Goal: Transaction & Acquisition: Download file/media

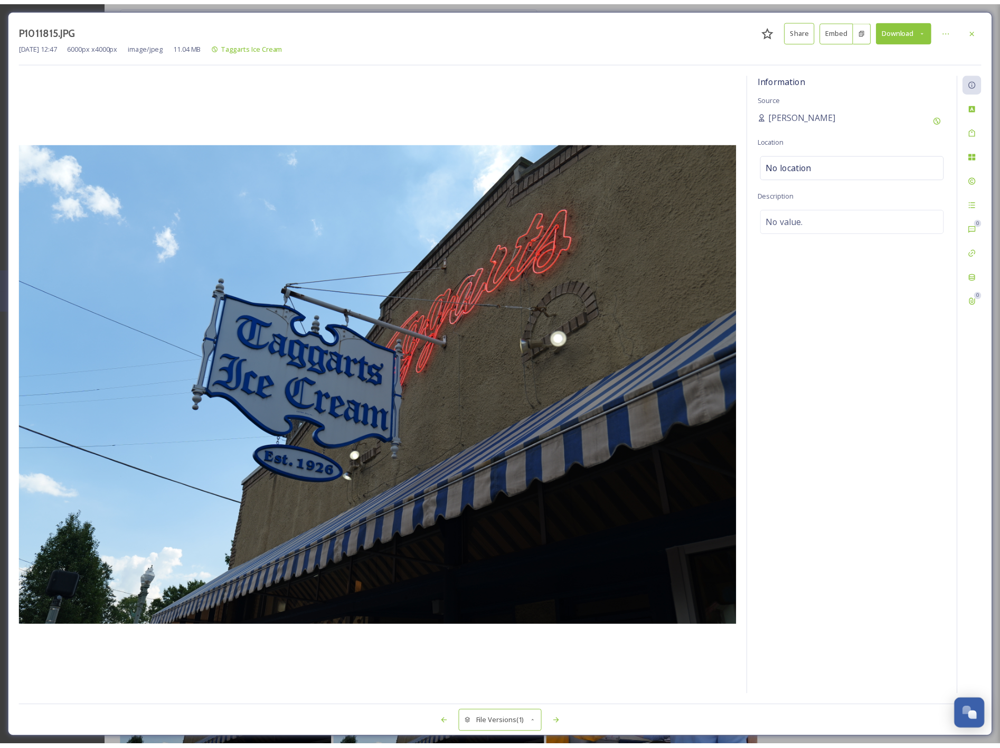
scroll to position [83, 0]
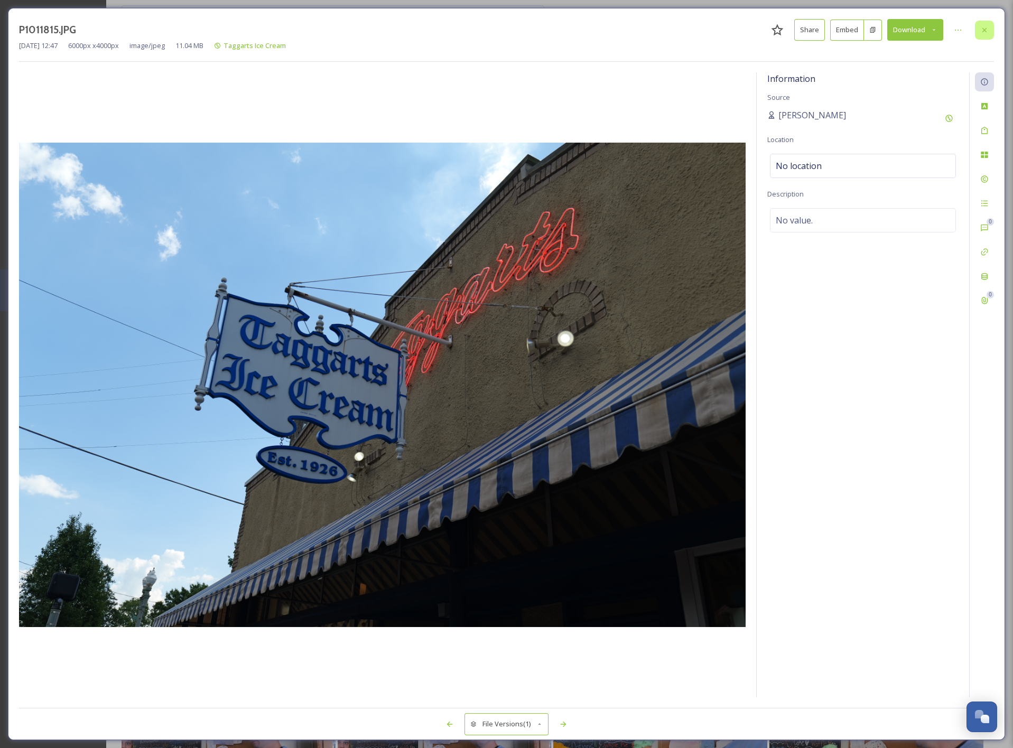
click at [978, 32] on div at bounding box center [983, 30] width 19 height 19
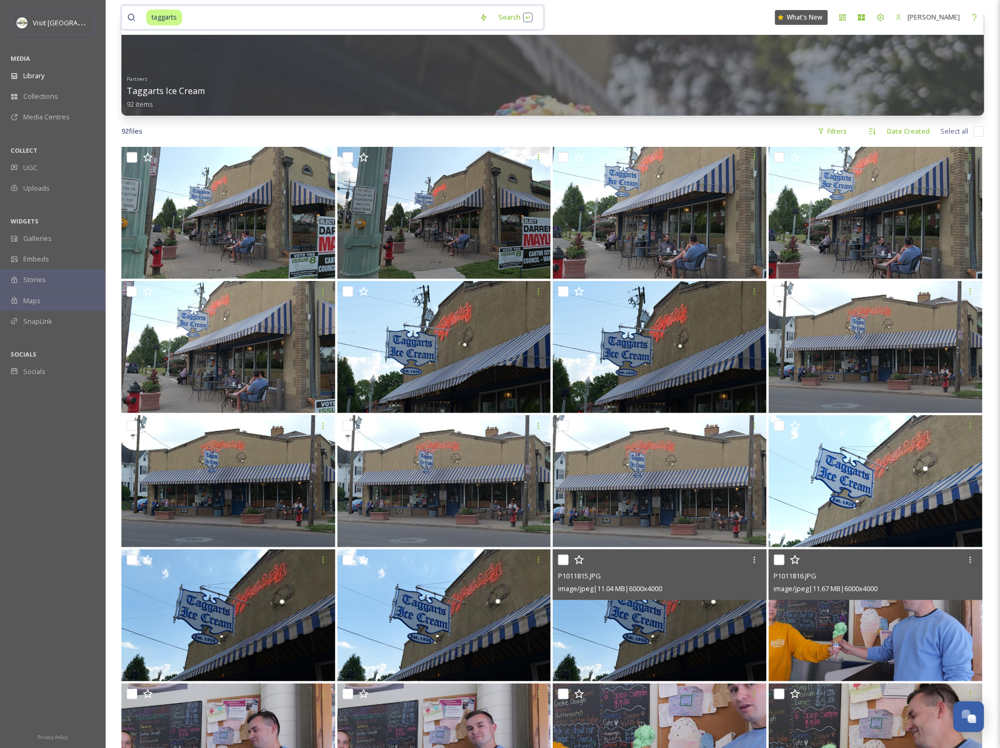
click at [392, 14] on input at bounding box center [328, 17] width 291 height 23
type input "t"
type input "canal"
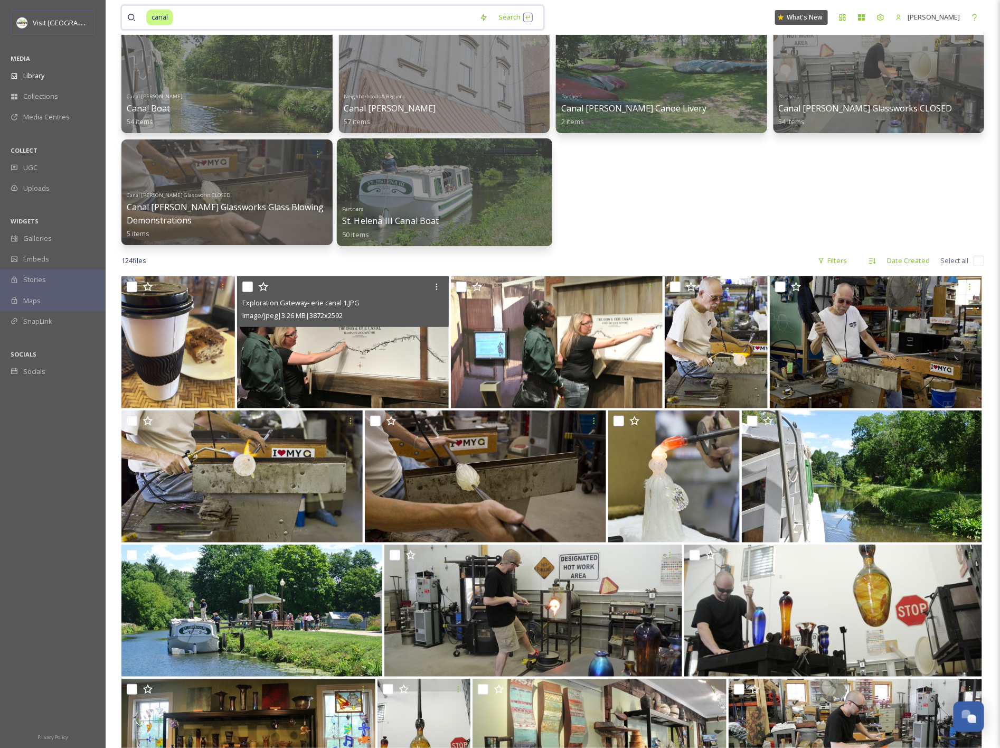
scroll to position [167, 0]
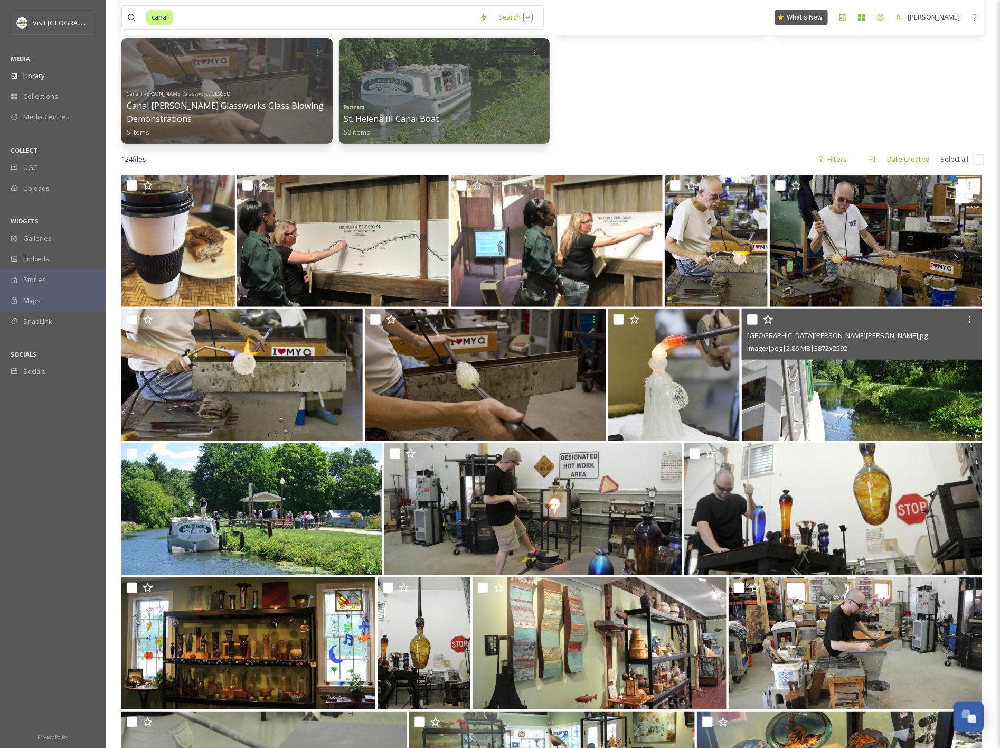
click at [828, 377] on img at bounding box center [862, 375] width 241 height 132
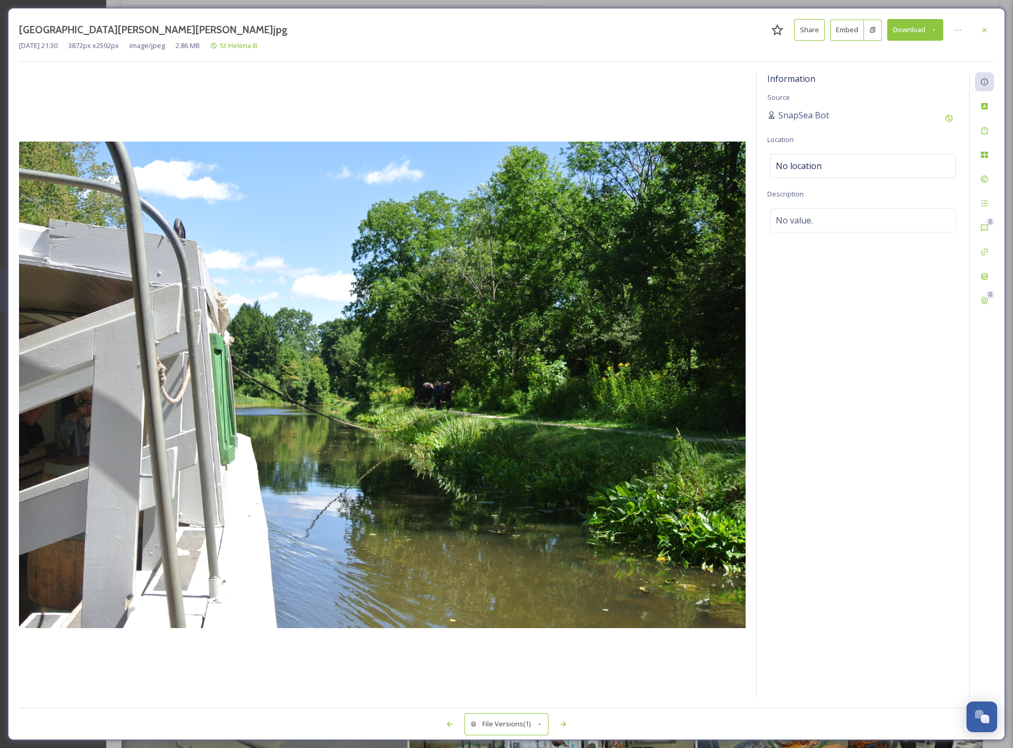
click at [921, 28] on button "Download" at bounding box center [915, 30] width 56 height 22
click at [907, 55] on span "Download Original (3872 x 2592)" at bounding box center [887, 54] width 100 height 10
click at [986, 31] on icon at bounding box center [984, 30] width 8 height 8
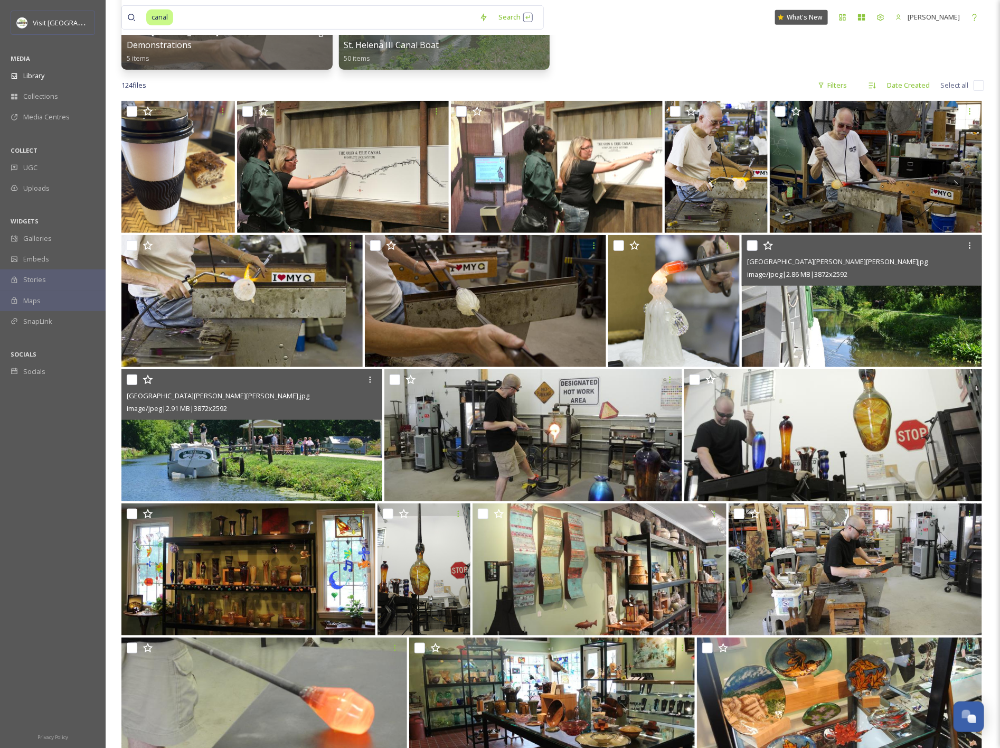
click at [245, 465] on img at bounding box center [251, 435] width 261 height 132
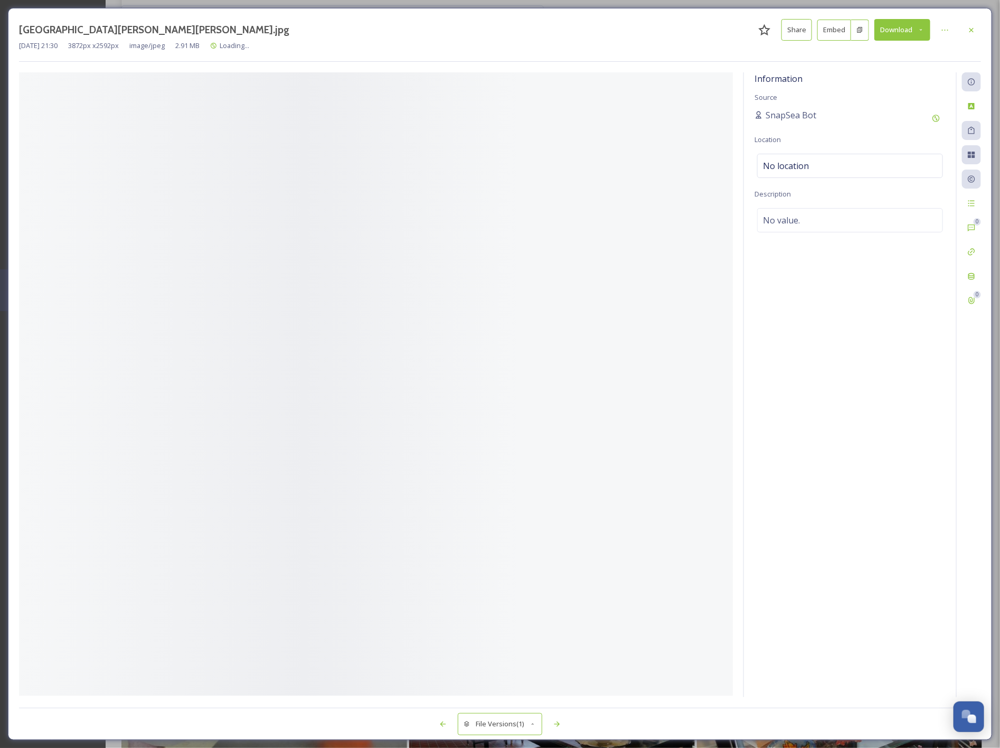
scroll to position [129, 0]
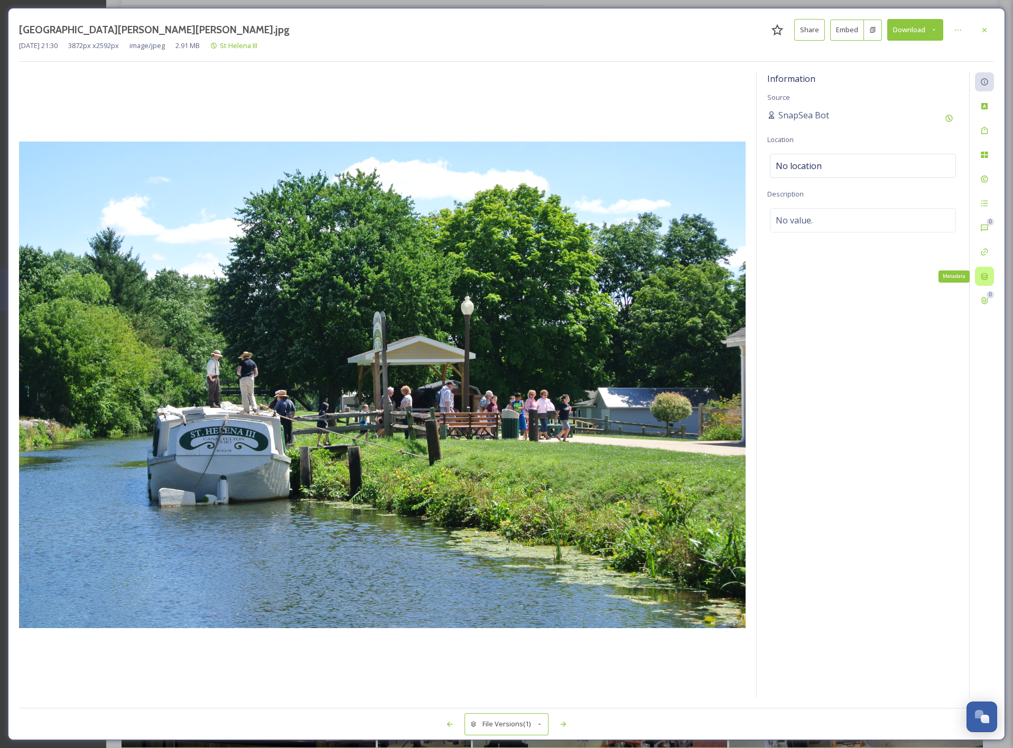
click at [986, 278] on icon at bounding box center [984, 276] width 6 height 7
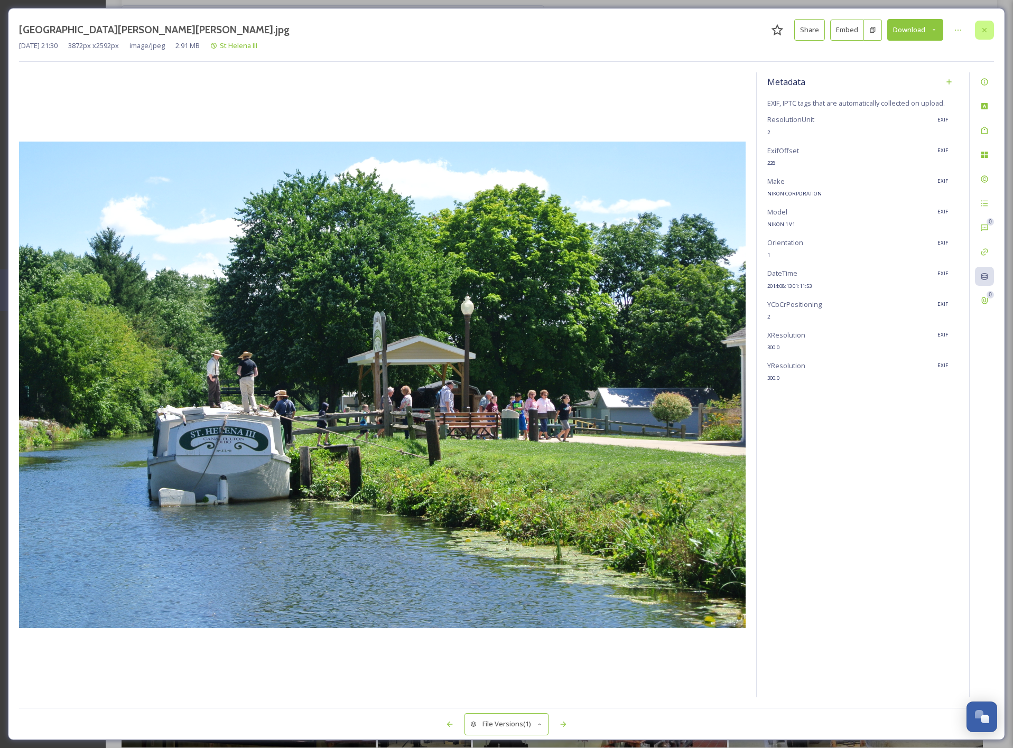
click at [986, 29] on icon at bounding box center [984, 29] width 4 height 4
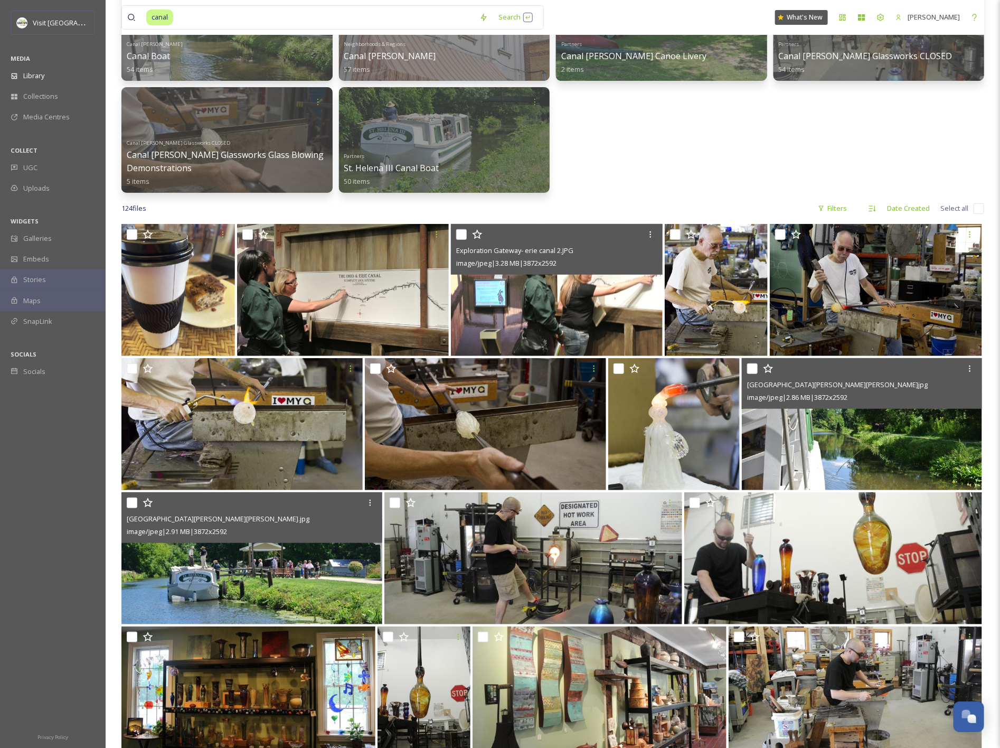
scroll to position [117, 0]
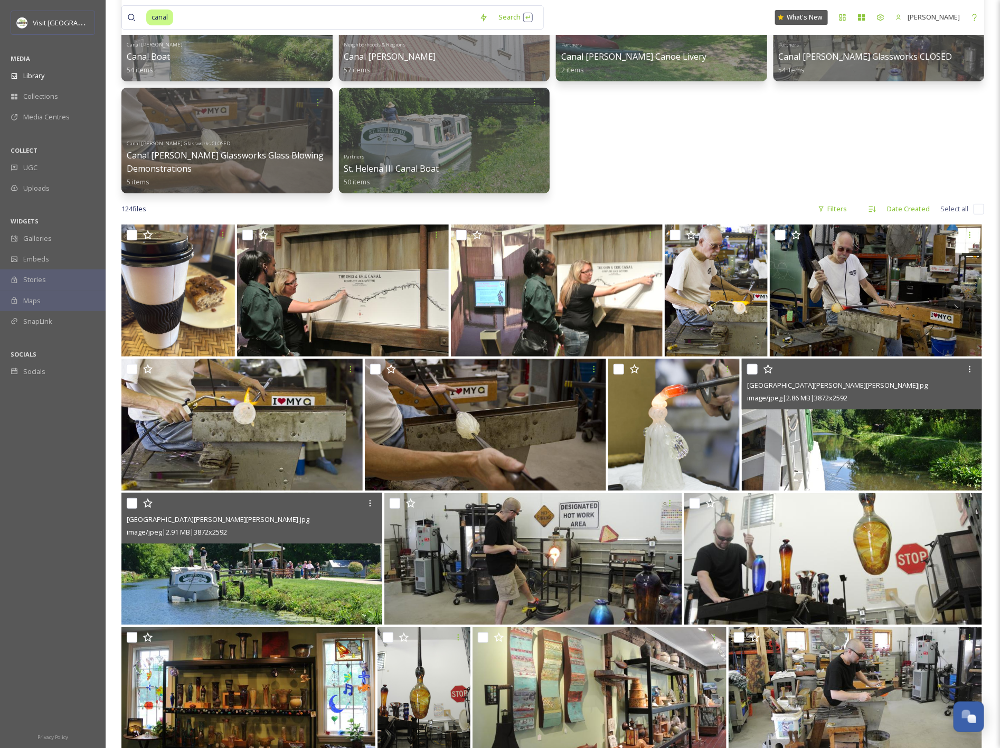
click at [826, 435] on img at bounding box center [862, 425] width 241 height 132
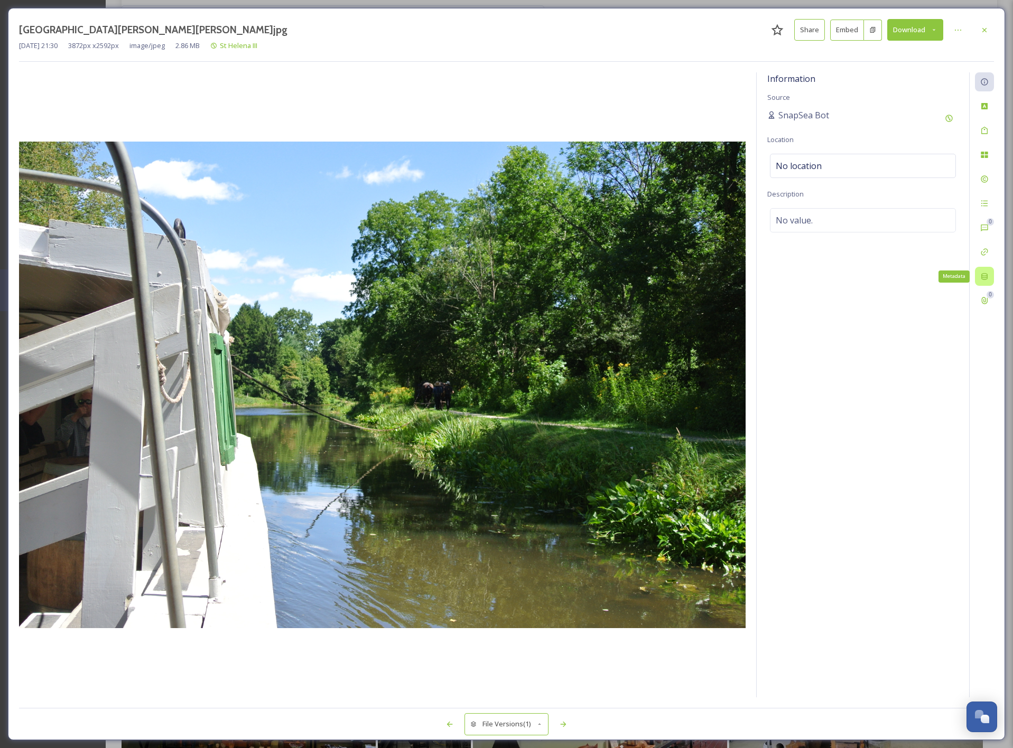
click at [984, 271] on div "Metadata" at bounding box center [983, 276] width 19 height 19
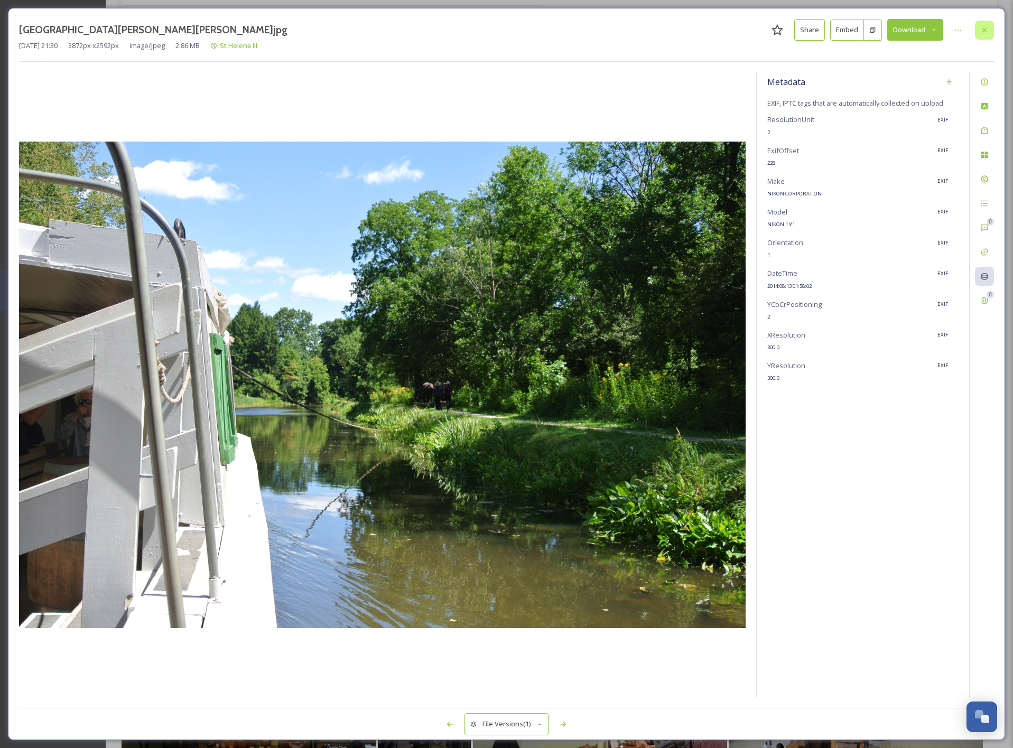
click at [989, 27] on div at bounding box center [983, 30] width 19 height 19
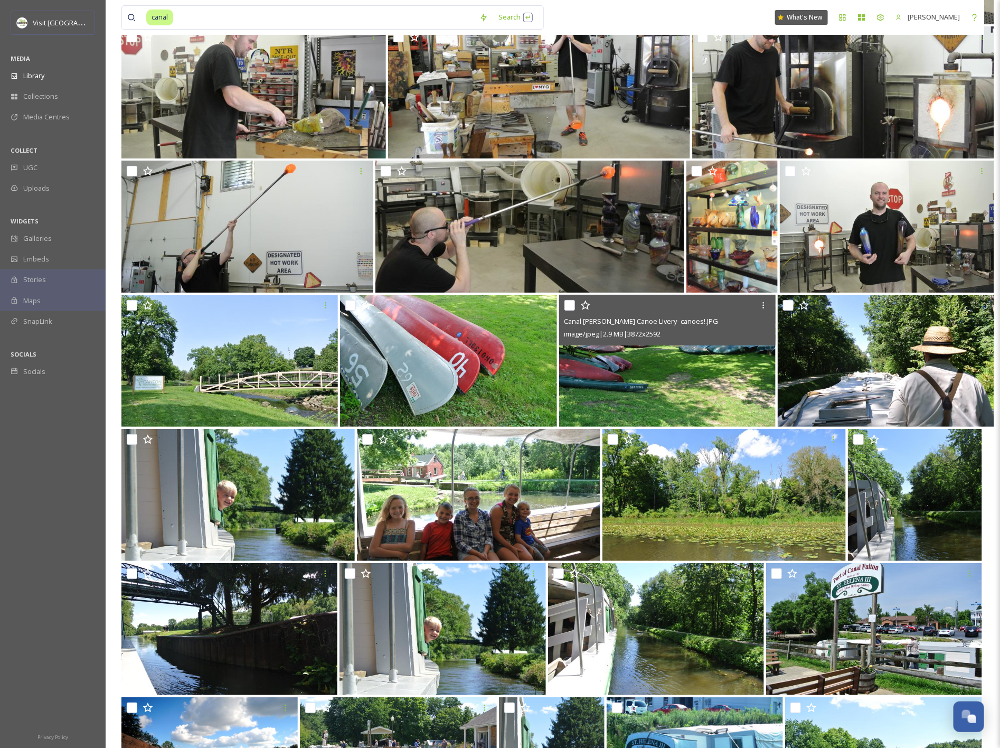
scroll to position [1929, 0]
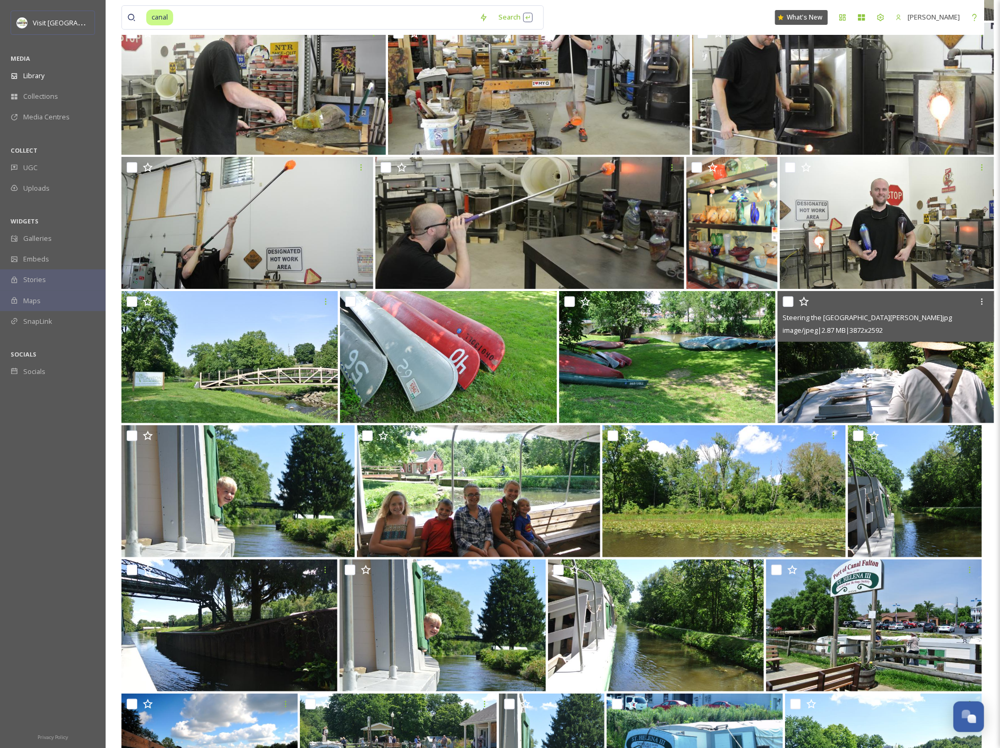
click at [884, 387] on img at bounding box center [886, 357] width 217 height 132
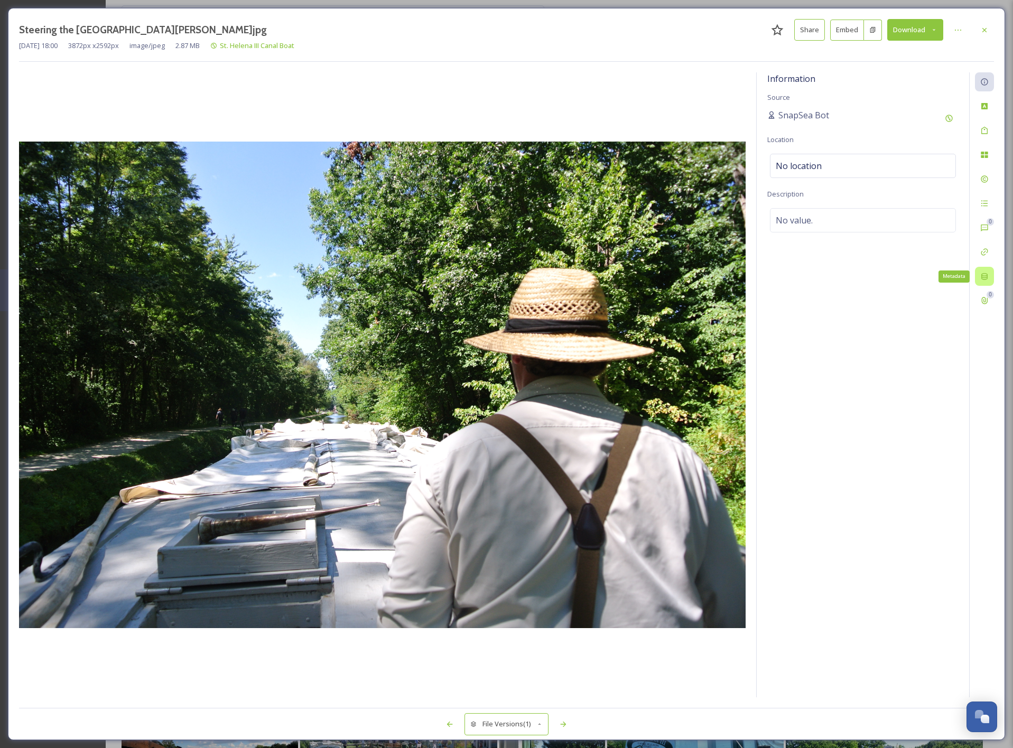
click at [986, 286] on div "Metadata" at bounding box center [983, 276] width 19 height 19
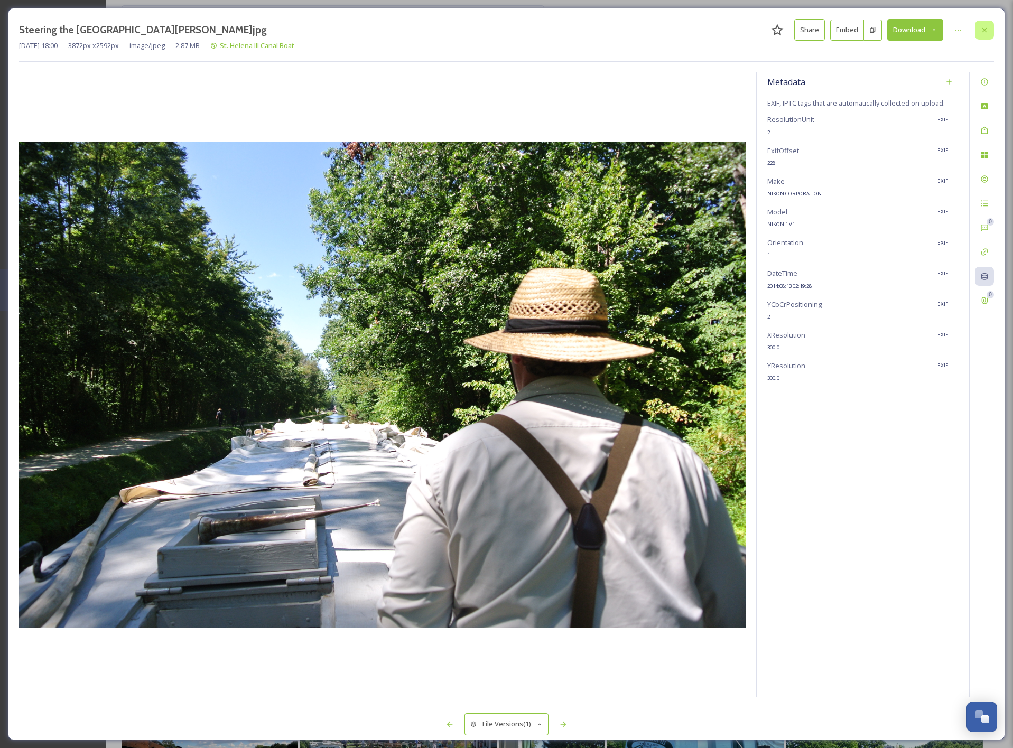
click at [979, 35] on div at bounding box center [983, 30] width 19 height 19
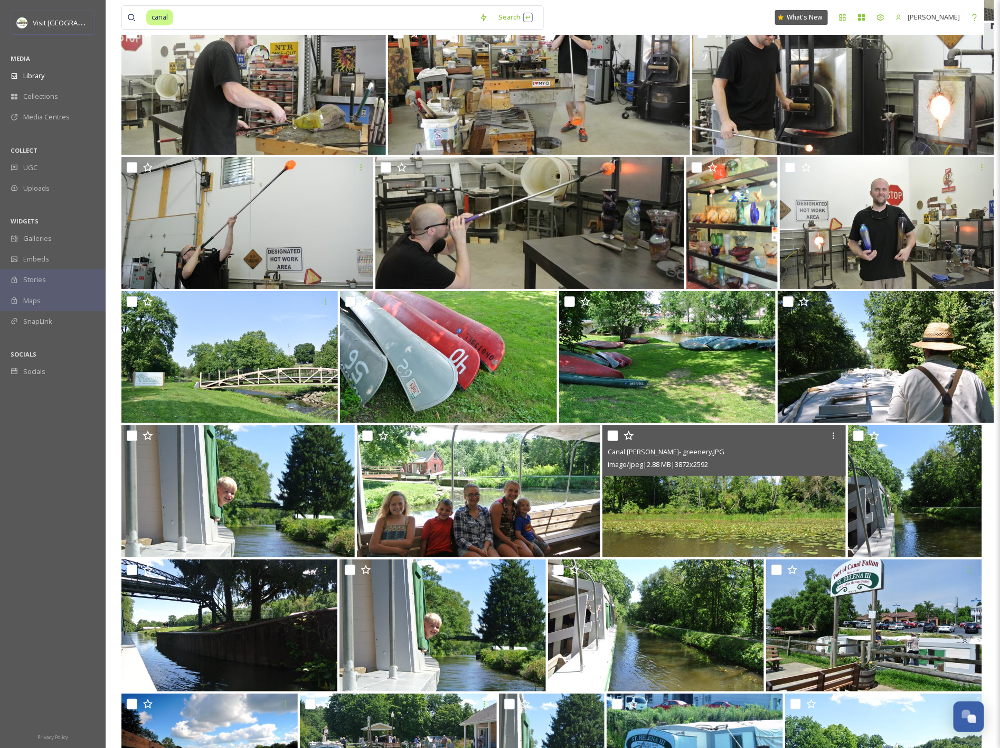
scroll to position [1995, 0]
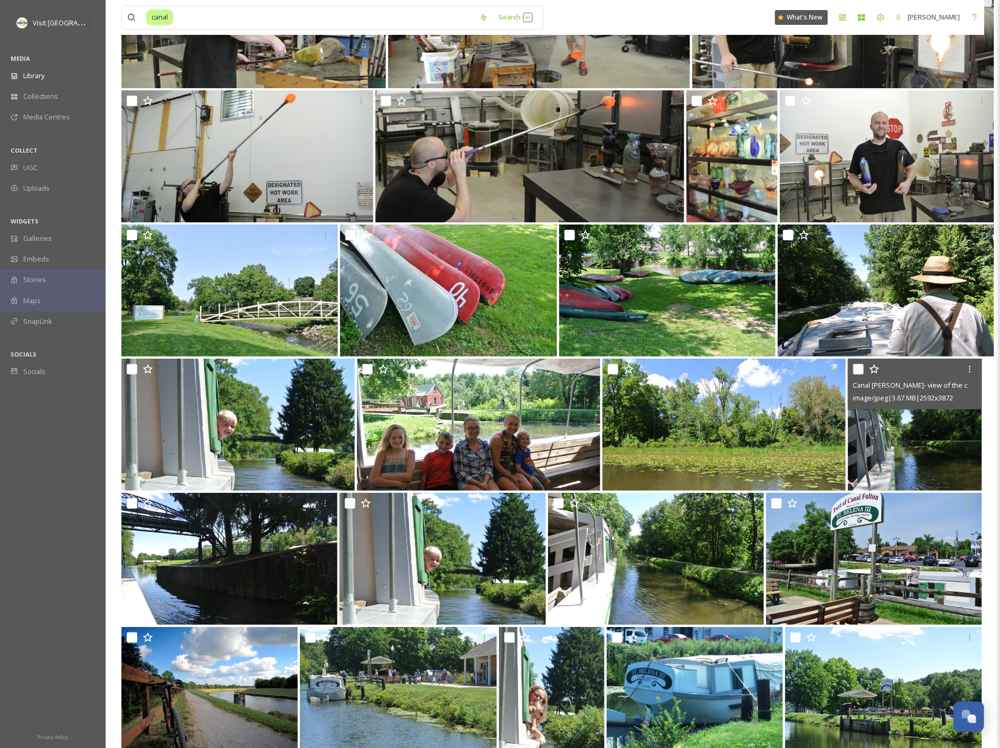
click at [883, 441] on img at bounding box center [915, 425] width 135 height 132
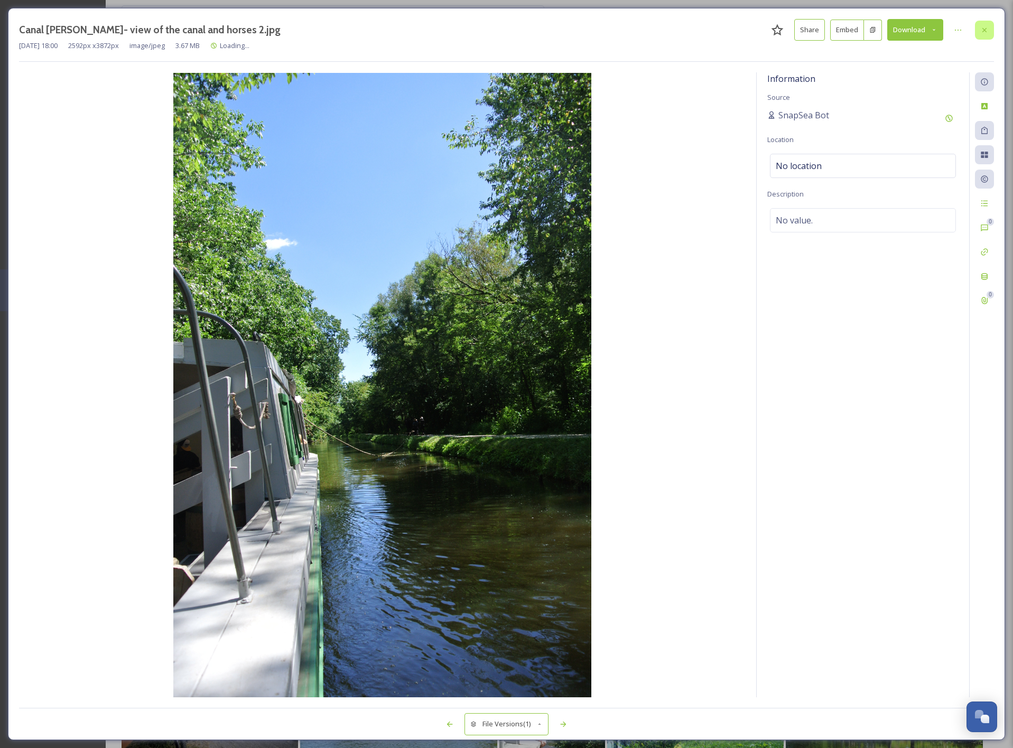
click at [981, 30] on icon at bounding box center [984, 30] width 8 height 8
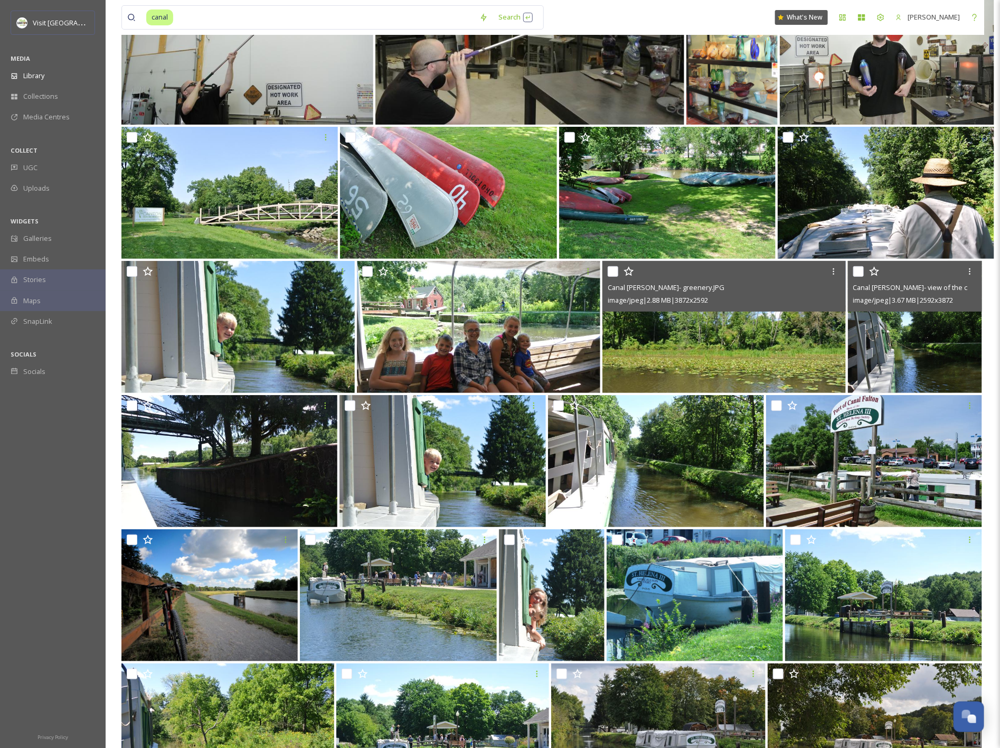
scroll to position [2094, 0]
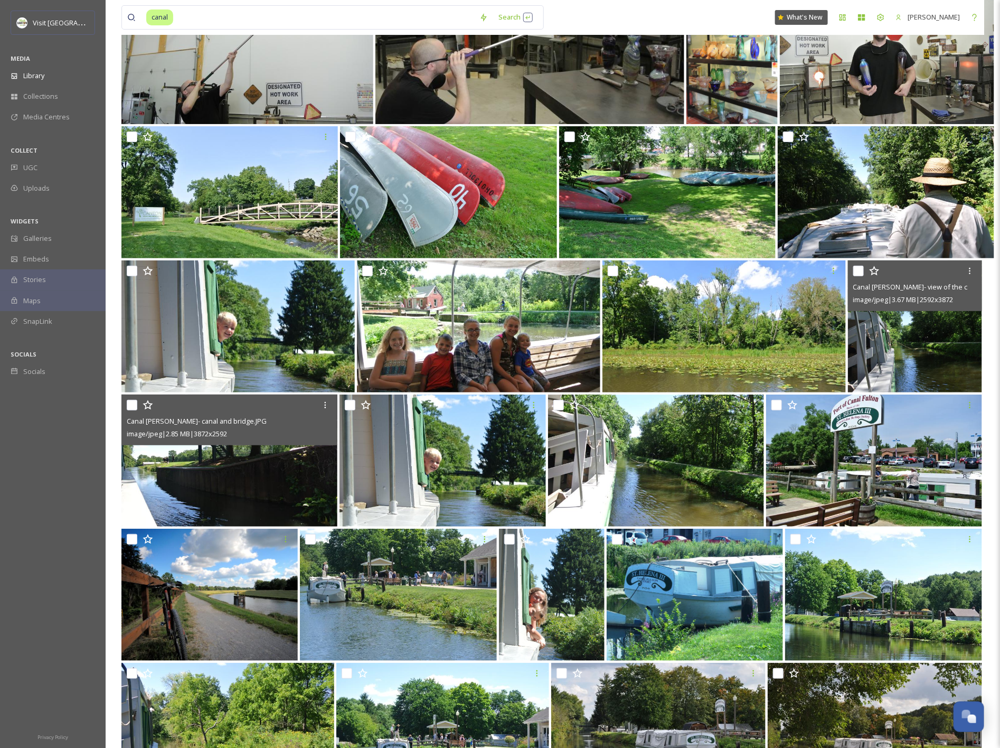
click at [241, 484] on img at bounding box center [229, 461] width 216 height 132
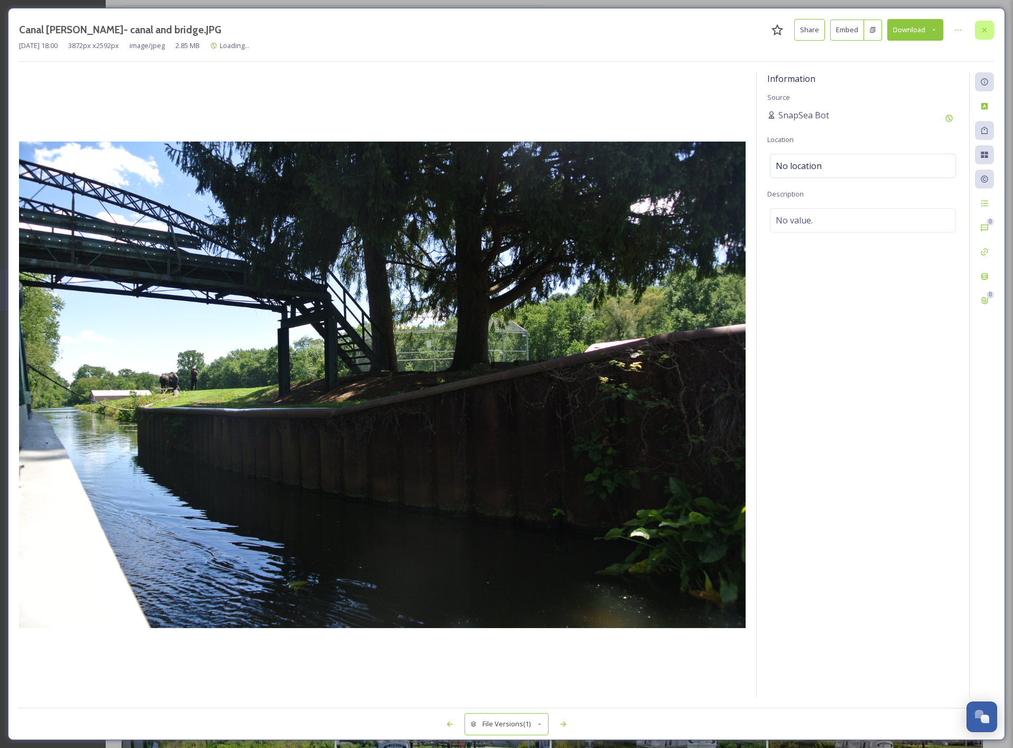
click at [982, 29] on icon at bounding box center [984, 29] width 4 height 4
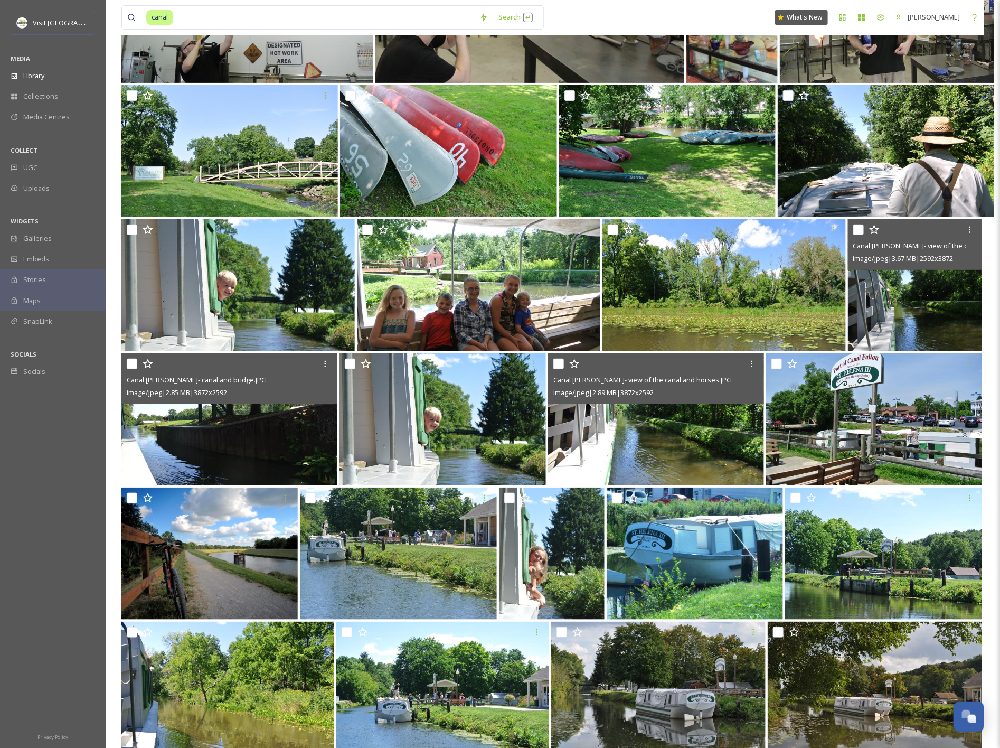
scroll to position [2136, 0]
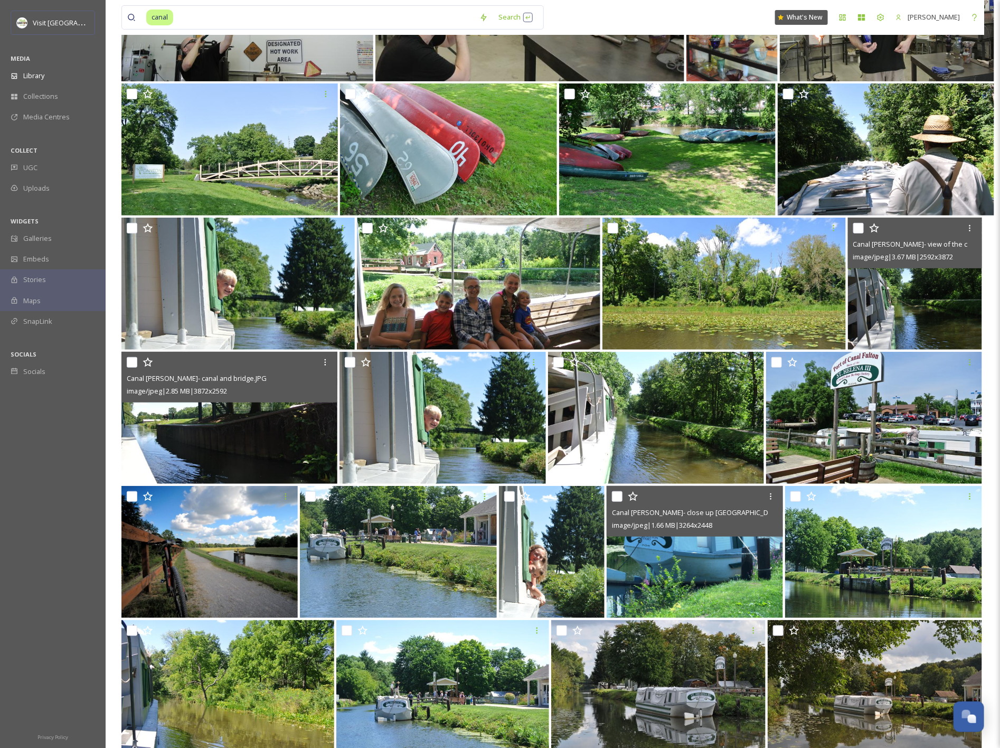
click at [678, 561] on img at bounding box center [695, 552] width 176 height 132
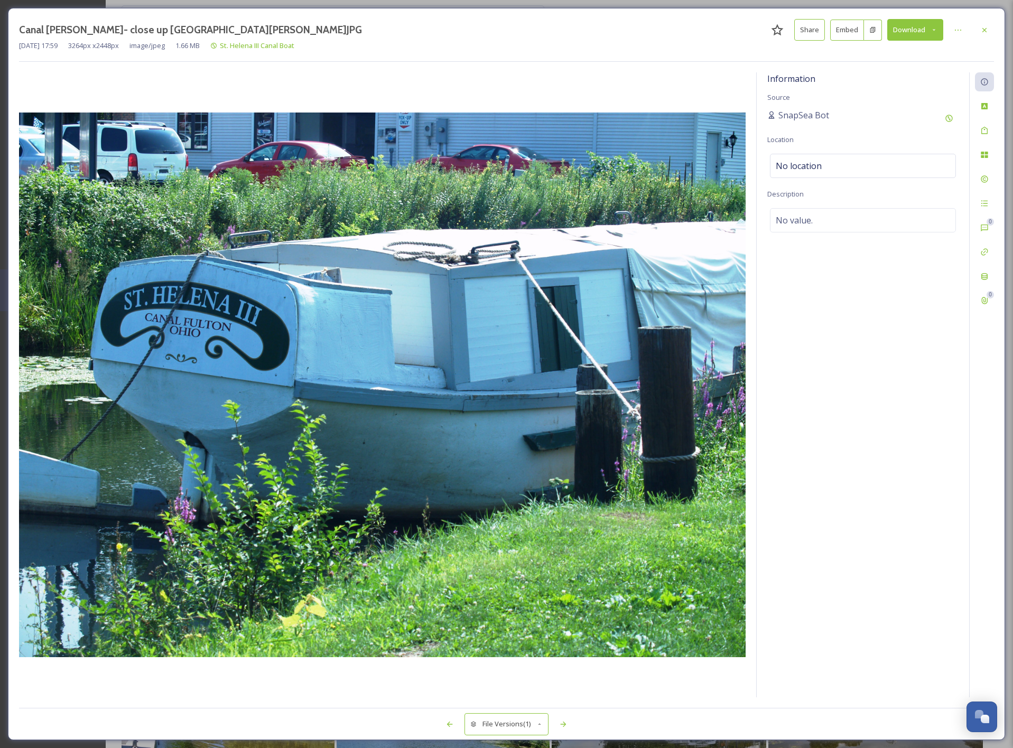
click at [981, 267] on div "0 0" at bounding box center [981, 384] width 25 height 625
click at [984, 280] on icon at bounding box center [984, 276] width 8 height 8
click at [989, 38] on div at bounding box center [983, 30] width 19 height 19
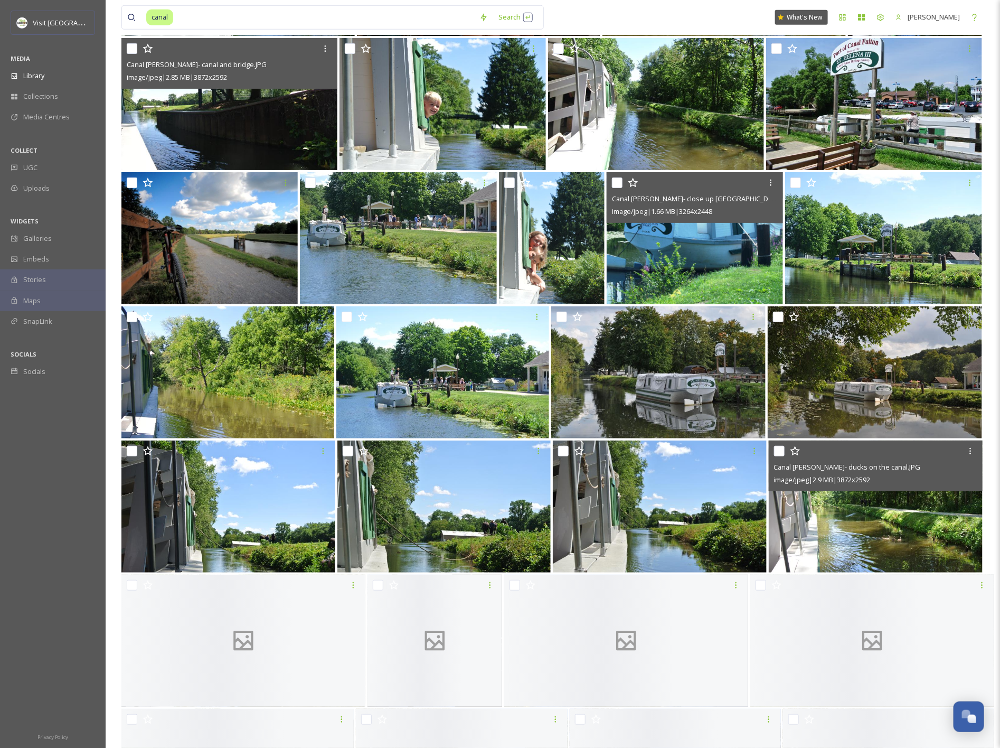
scroll to position [2452, 0]
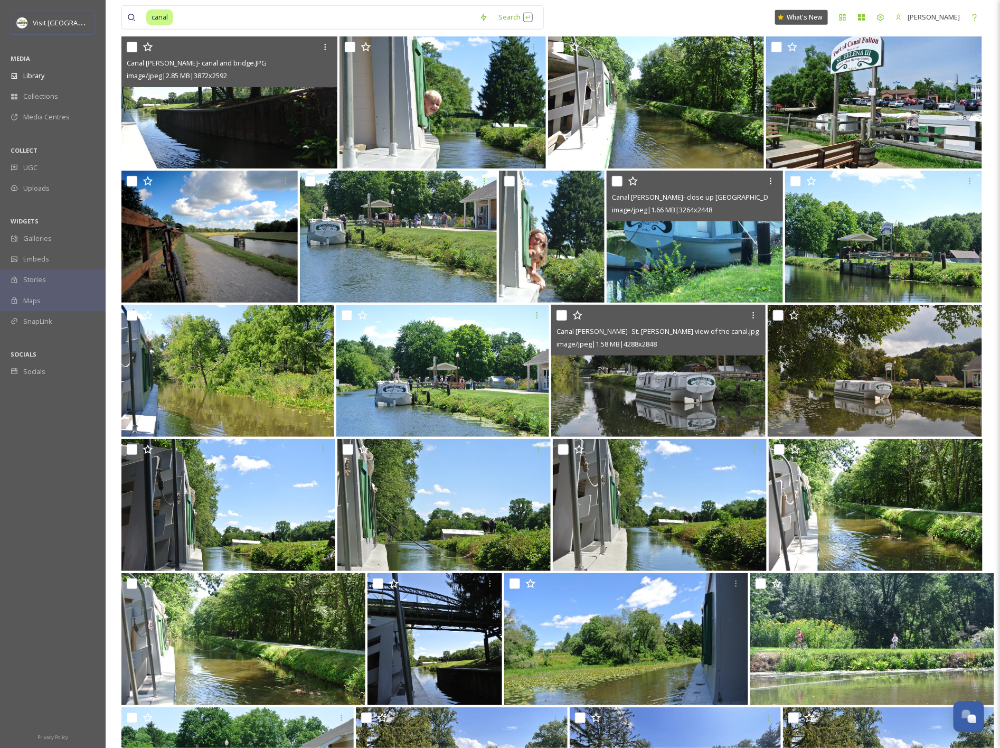
click at [643, 391] on img at bounding box center [658, 371] width 214 height 132
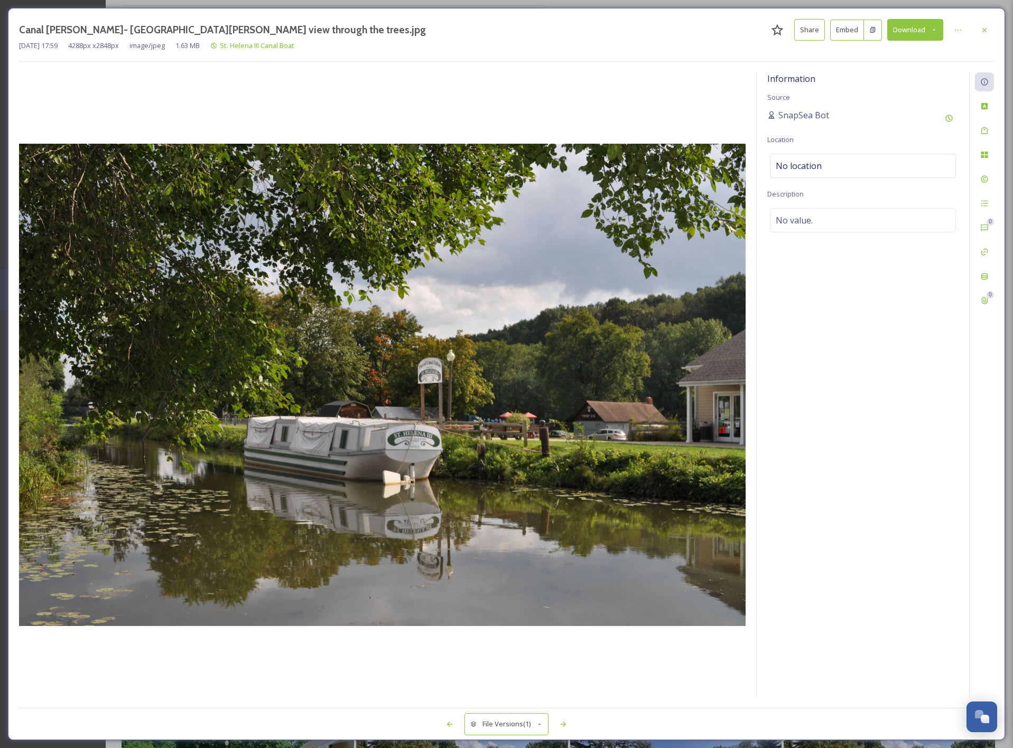
click at [555, 123] on div at bounding box center [382, 384] width 726 height 625
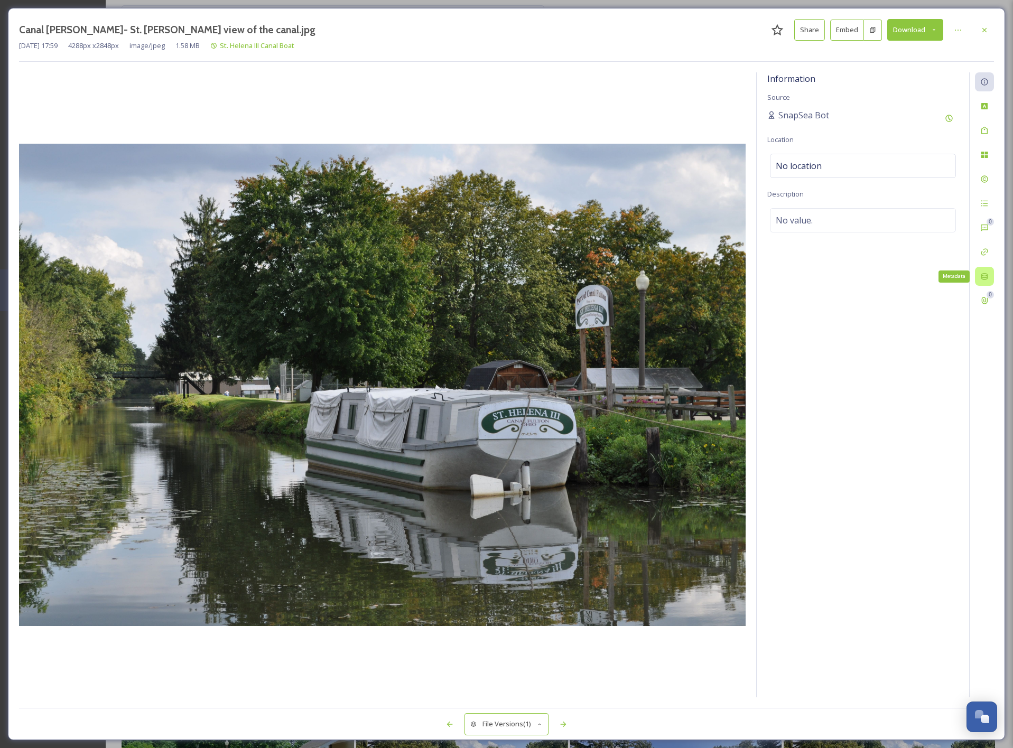
click at [982, 269] on div "Metadata" at bounding box center [983, 276] width 19 height 19
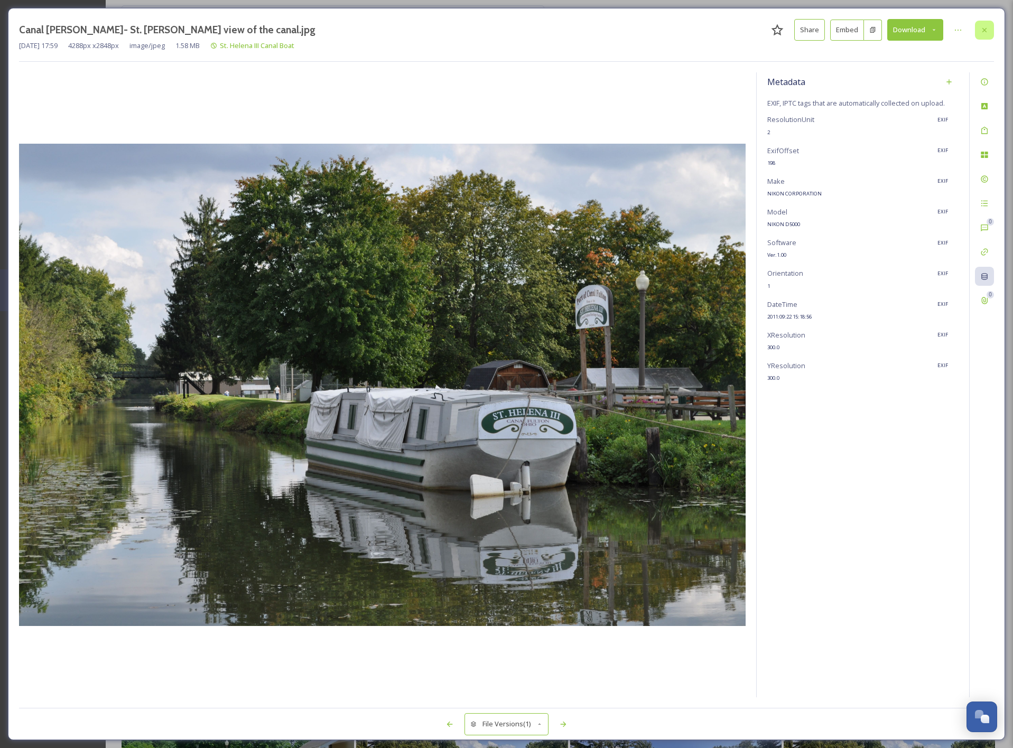
click at [984, 32] on icon at bounding box center [984, 30] width 8 height 8
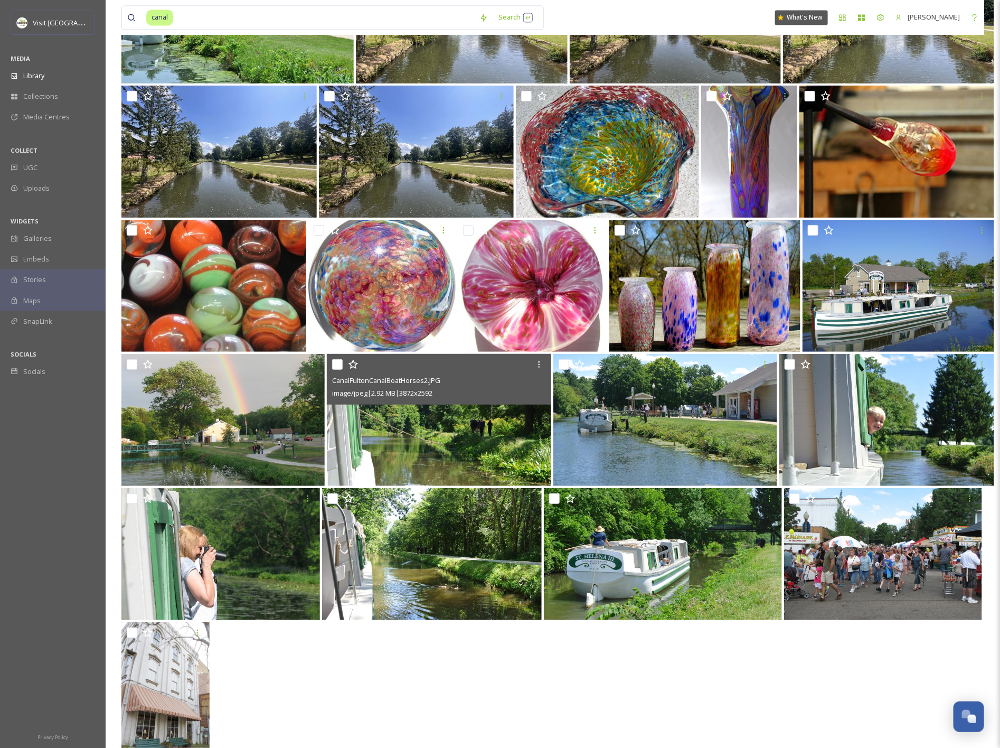
scroll to position [3209, 0]
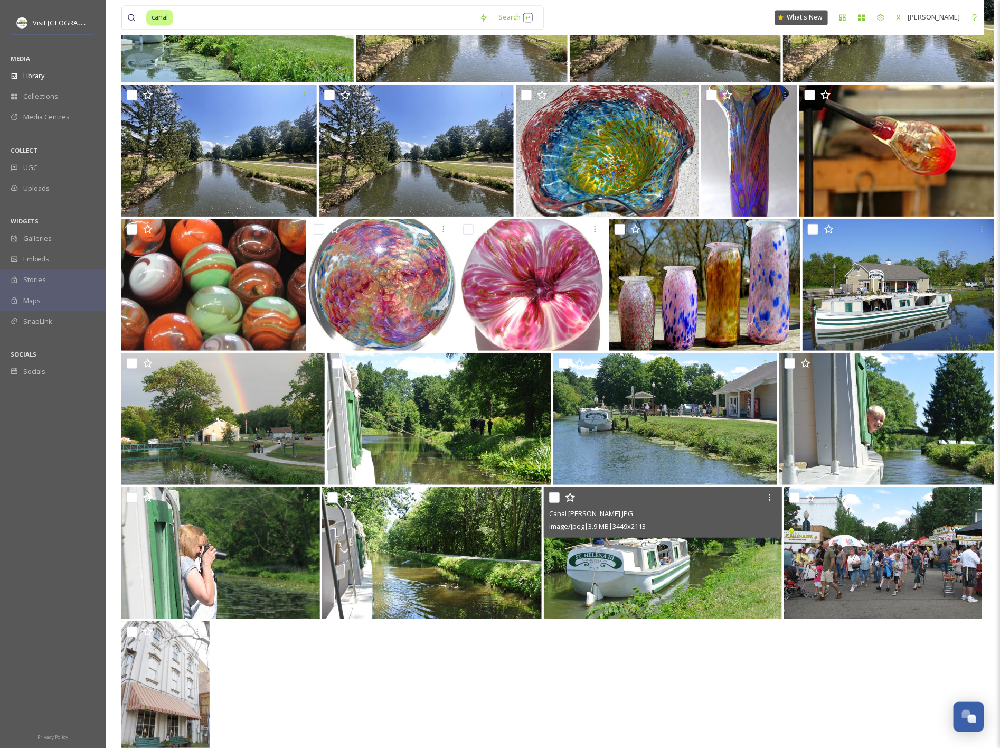
click at [659, 556] on img at bounding box center [663, 553] width 238 height 132
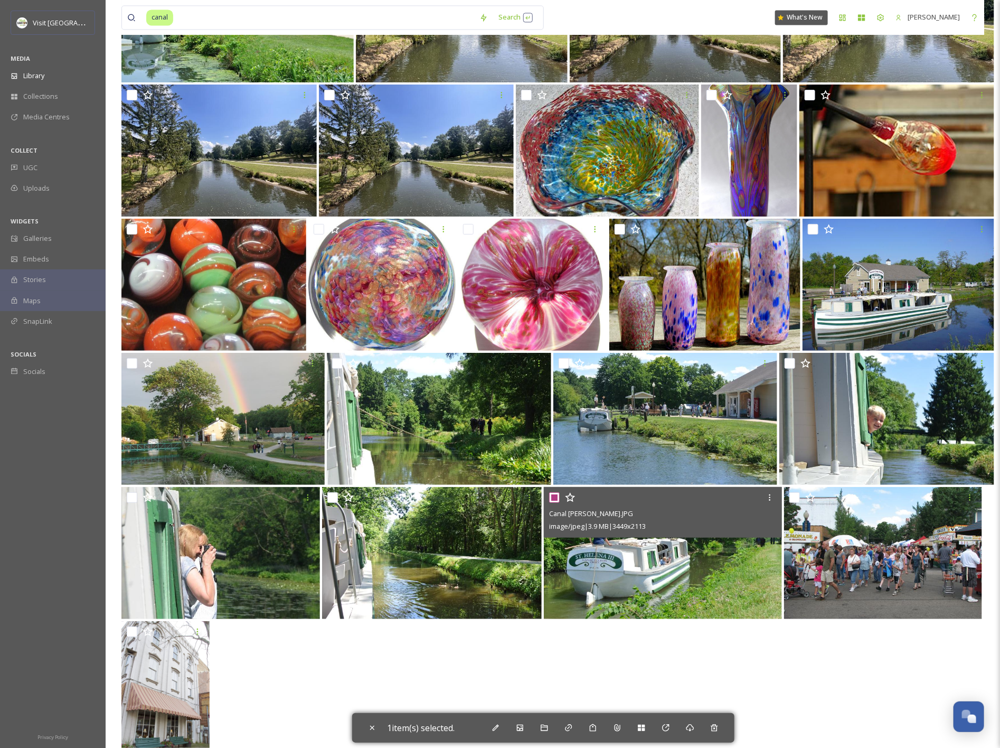
click at [660, 590] on img at bounding box center [663, 553] width 238 height 132
click at [548, 494] on div "Canal [PERSON_NAME].JPG image/jpeg | 3.9 MB | 3449 x 2113" at bounding box center [663, 512] width 238 height 51
click at [637, 561] on img at bounding box center [663, 553] width 238 height 132
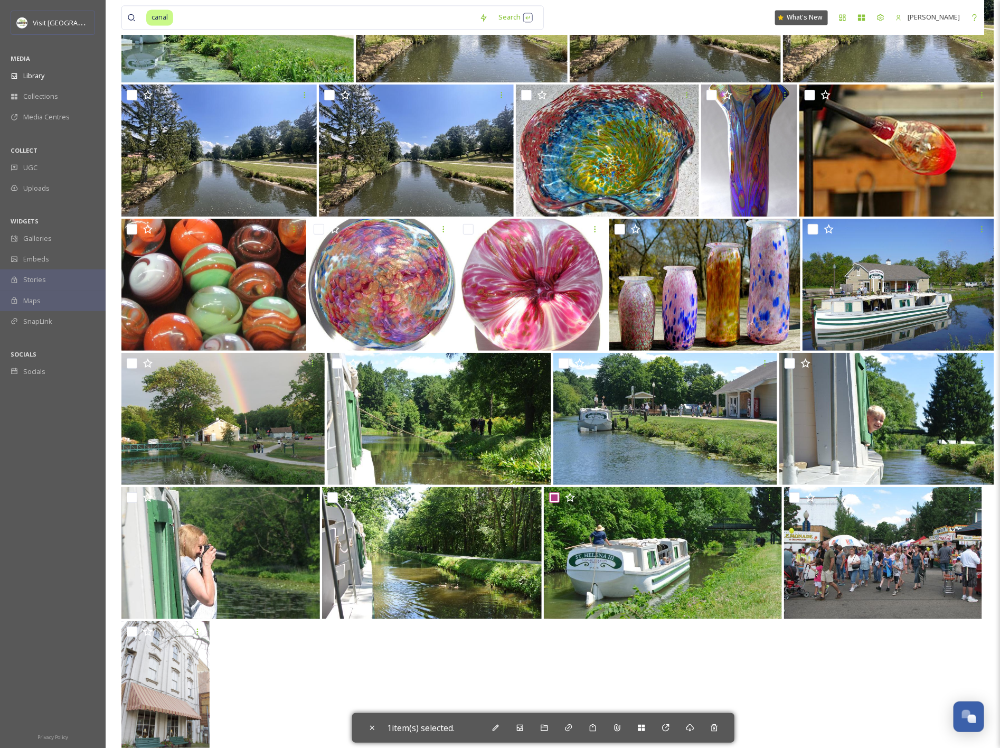
click at [669, 649] on div at bounding box center [552, 688] width 863 height 134
click at [638, 557] on img at bounding box center [663, 553] width 238 height 132
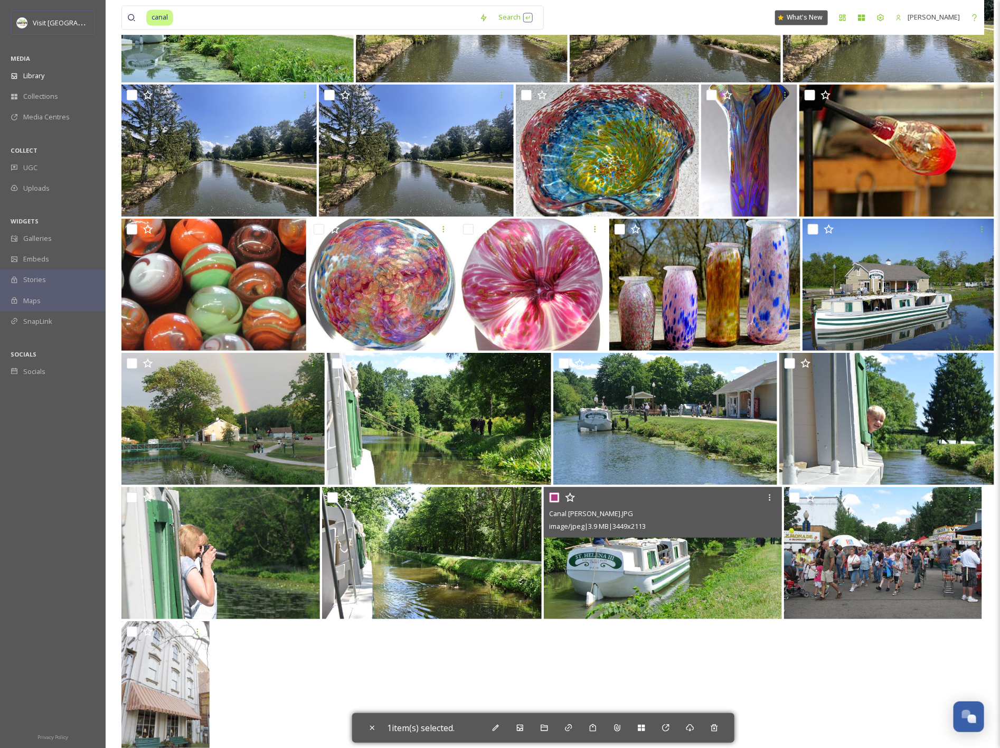
click at [554, 498] on input "checkbox" at bounding box center [554, 497] width 11 height 11
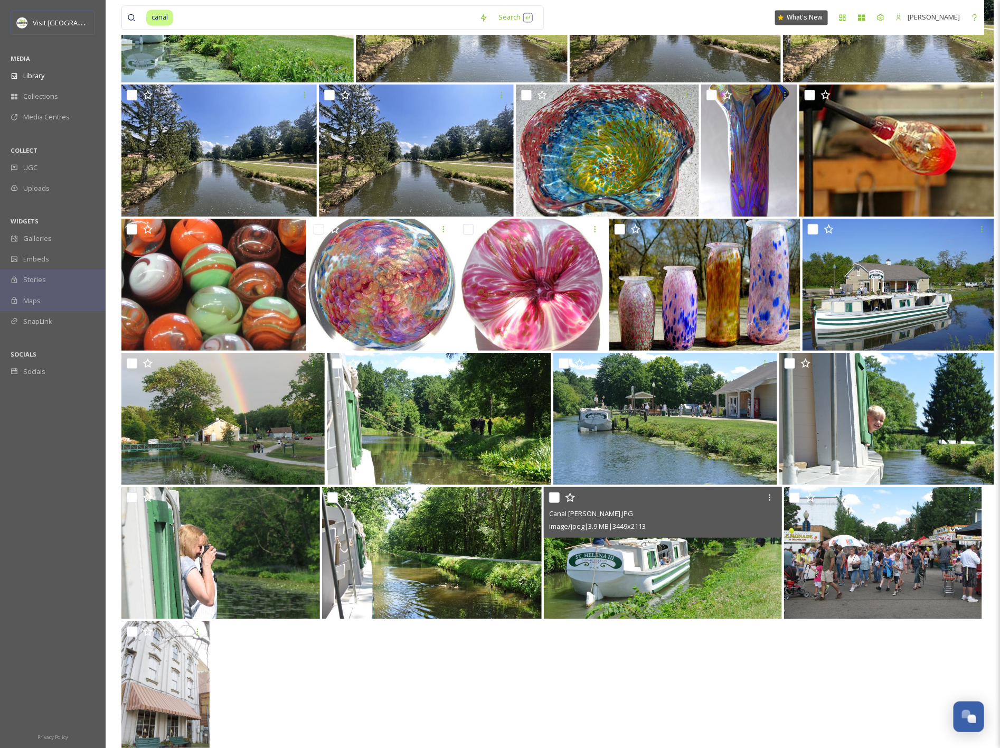
click at [651, 597] on img at bounding box center [663, 553] width 238 height 132
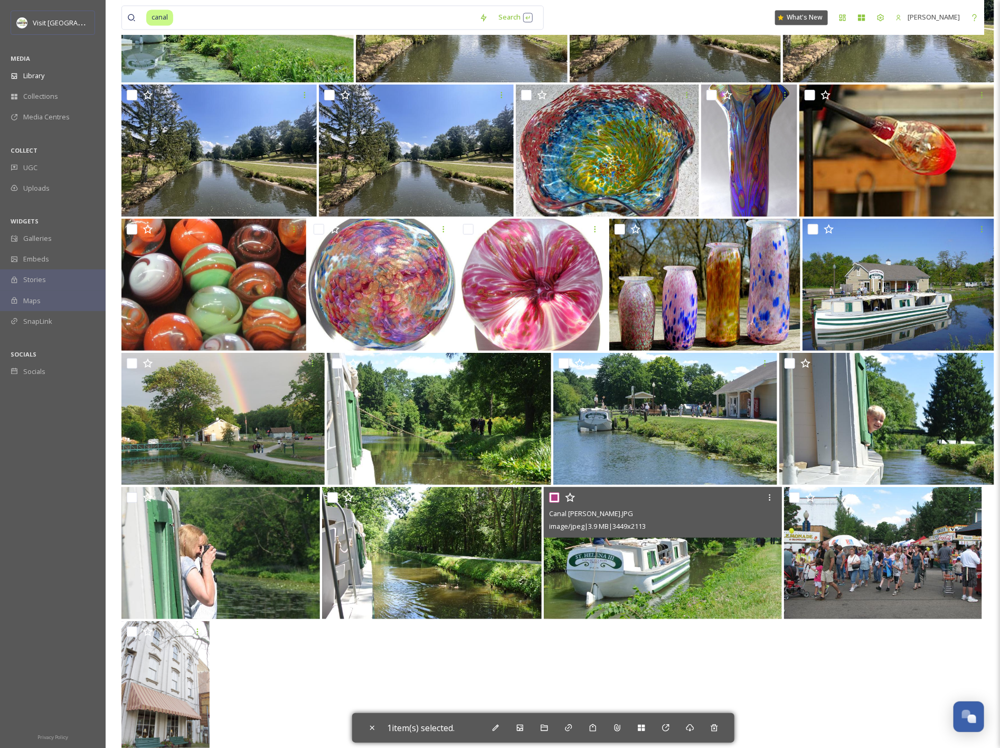
click at [661, 587] on img at bounding box center [663, 553] width 238 height 132
click at [555, 499] on input "checkbox" at bounding box center [554, 497] width 11 height 11
checkbox input "false"
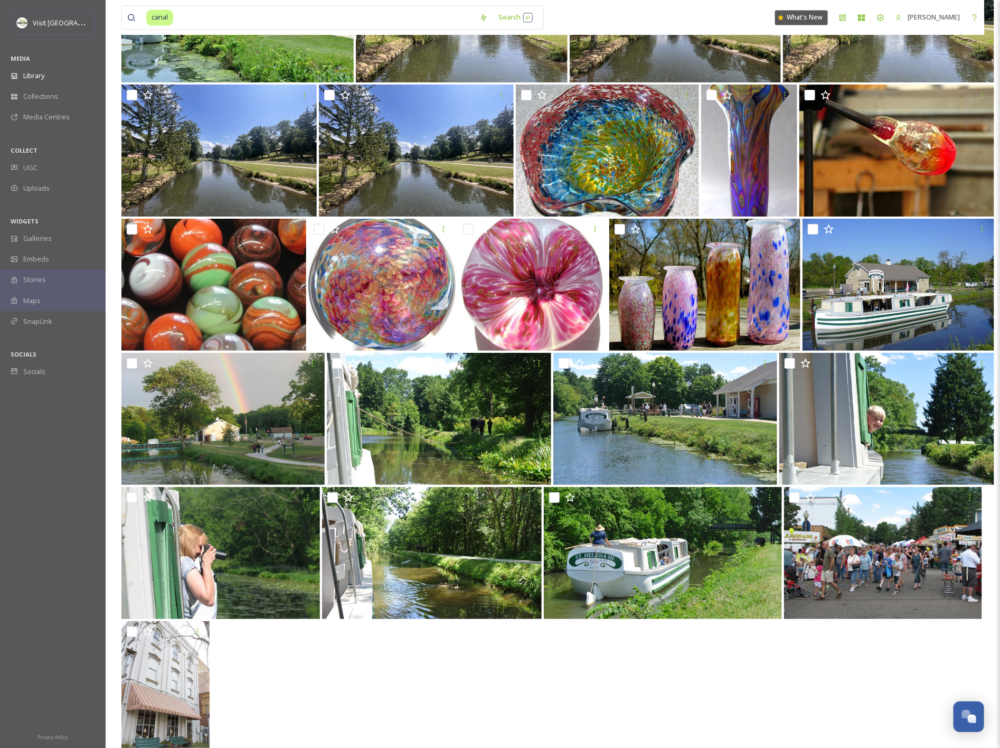
click at [749, 731] on div at bounding box center [552, 688] width 863 height 134
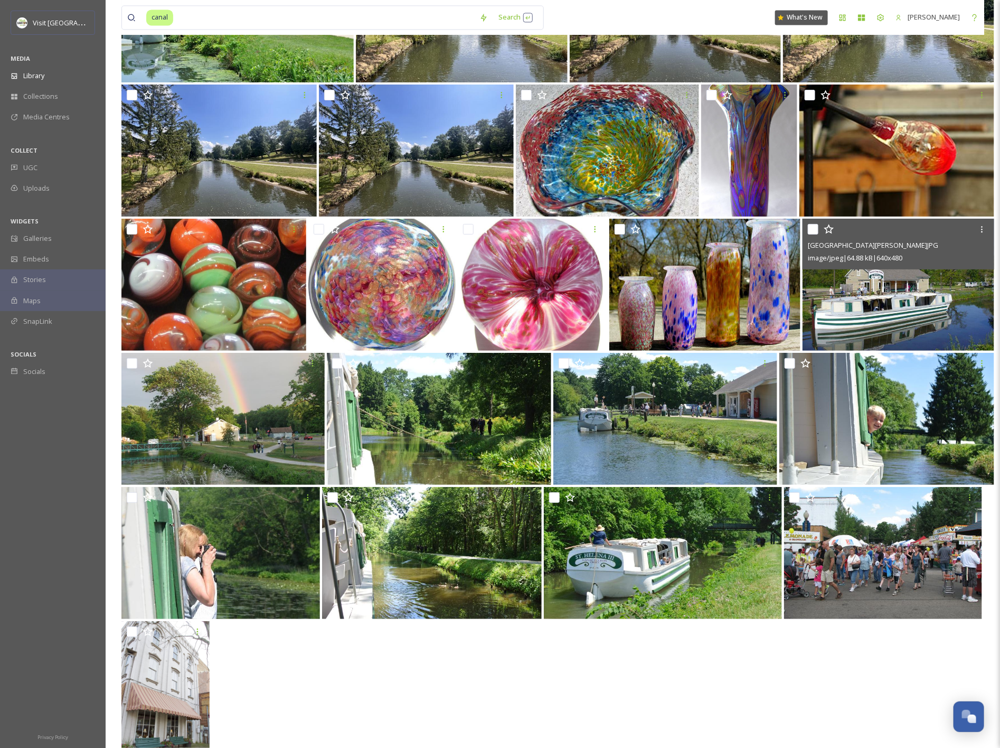
click at [891, 323] on img at bounding box center [899, 285] width 192 height 132
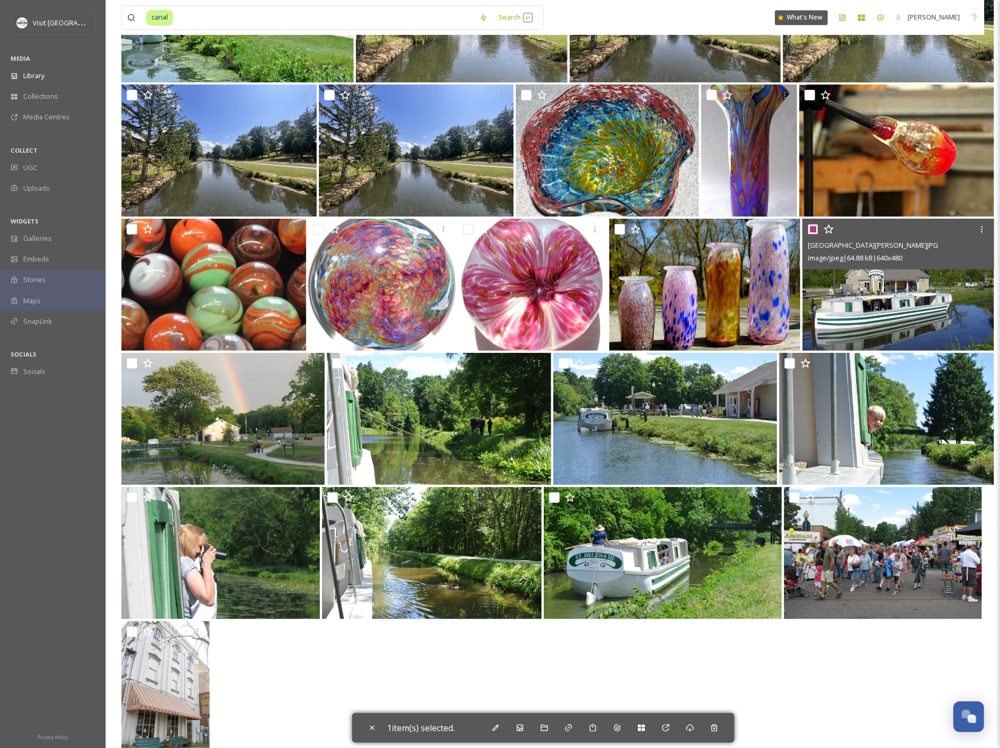
click at [891, 323] on img at bounding box center [899, 285] width 192 height 132
click at [814, 230] on input "checkbox" at bounding box center [813, 229] width 11 height 11
checkbox input "false"
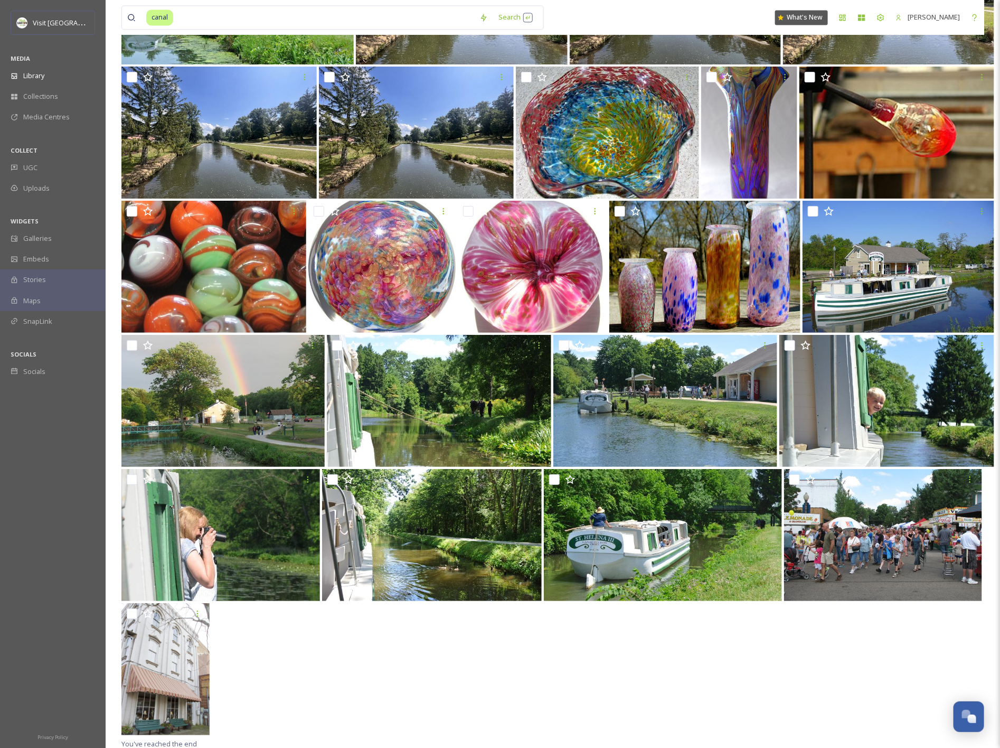
scroll to position [3228, 0]
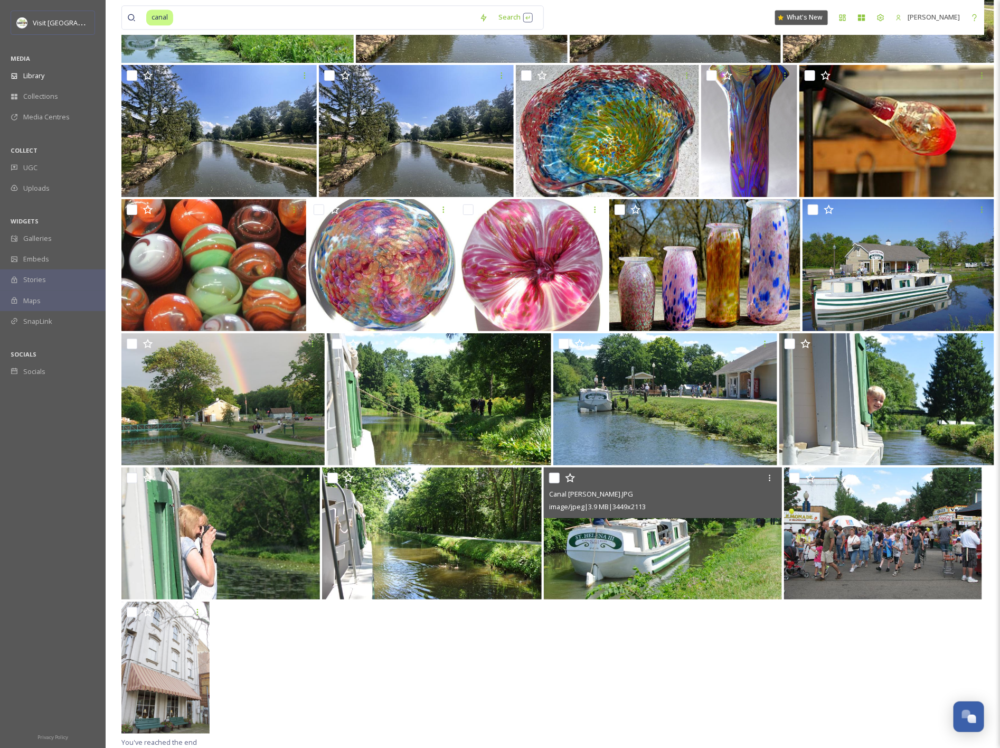
click at [653, 556] on img at bounding box center [663, 533] width 238 height 132
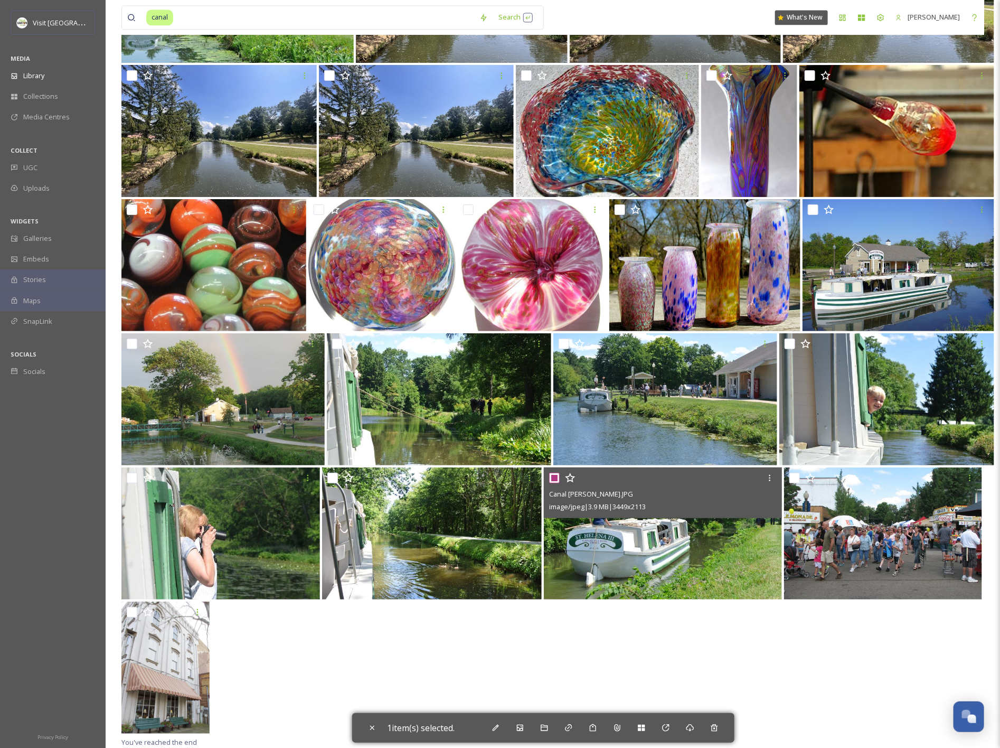
click at [653, 556] on img at bounding box center [663, 533] width 238 height 132
click at [555, 480] on input "checkbox" at bounding box center [554, 478] width 11 height 11
checkbox input "false"
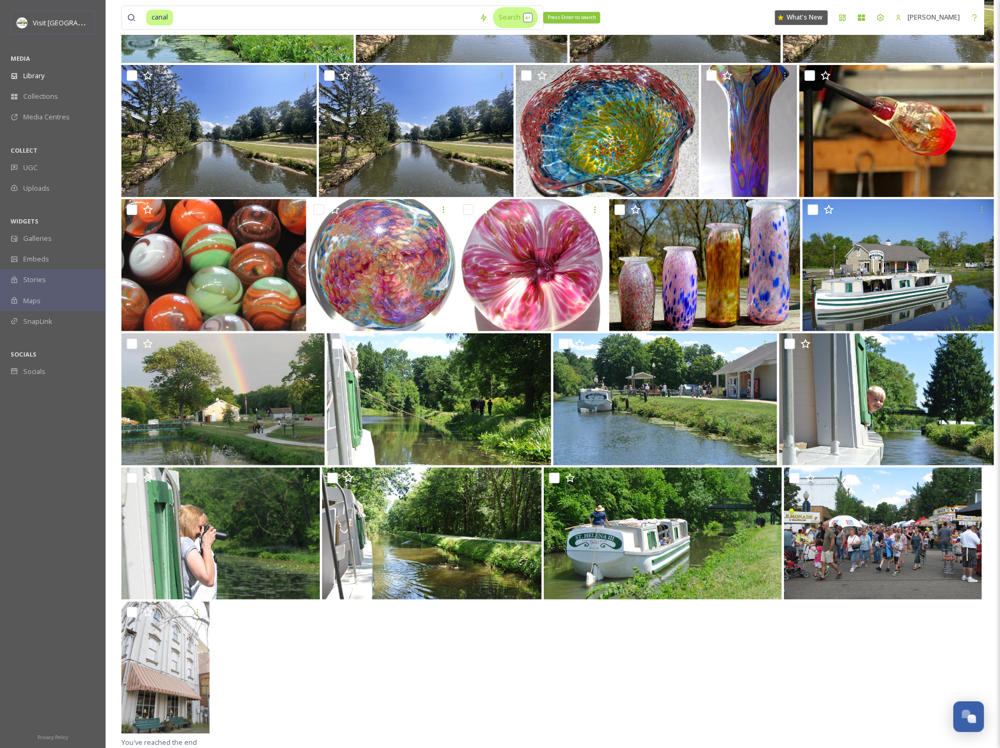
click at [536, 16] on div "Search Press Enter to search" at bounding box center [515, 17] width 45 height 21
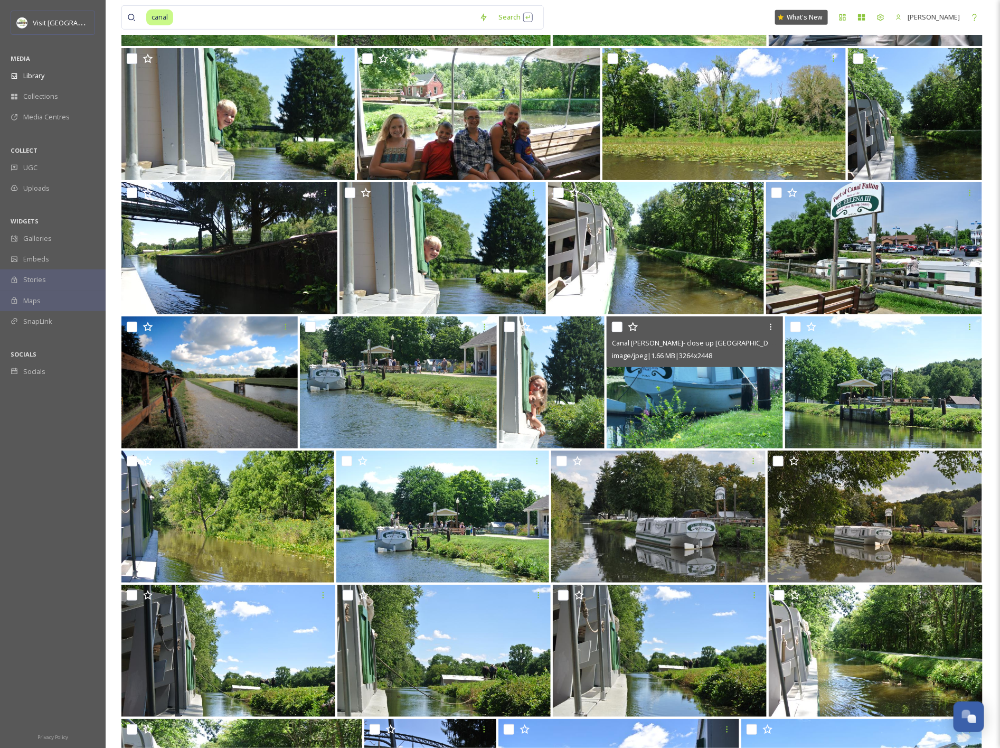
scroll to position [2309, 0]
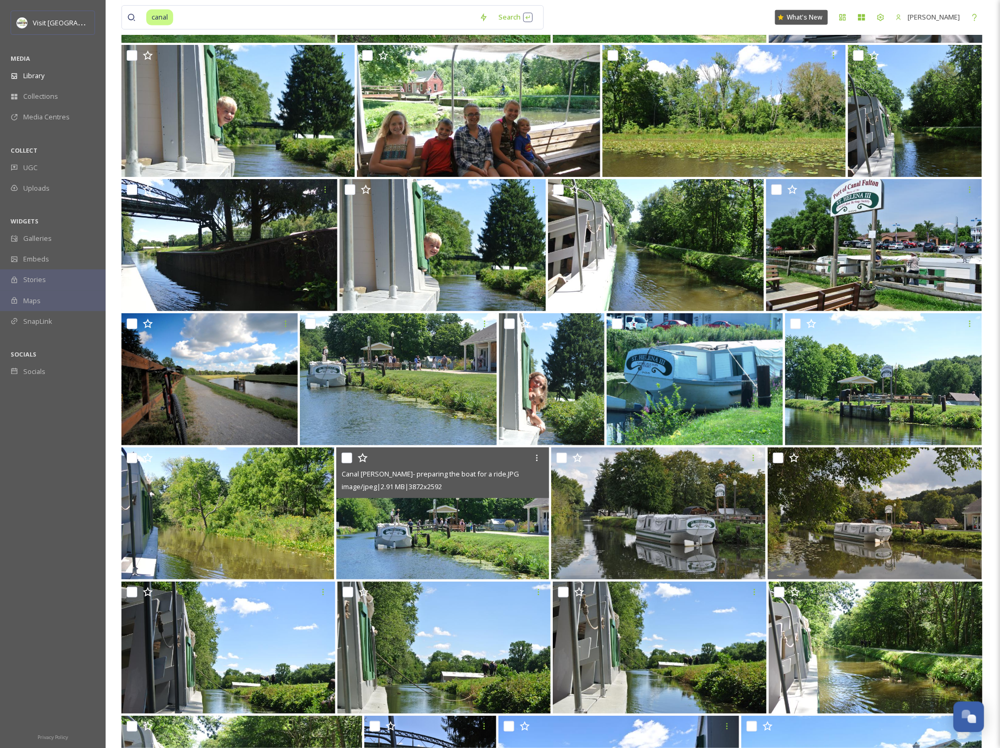
click at [466, 526] on img at bounding box center [442, 513] width 213 height 132
checkbox input "true"
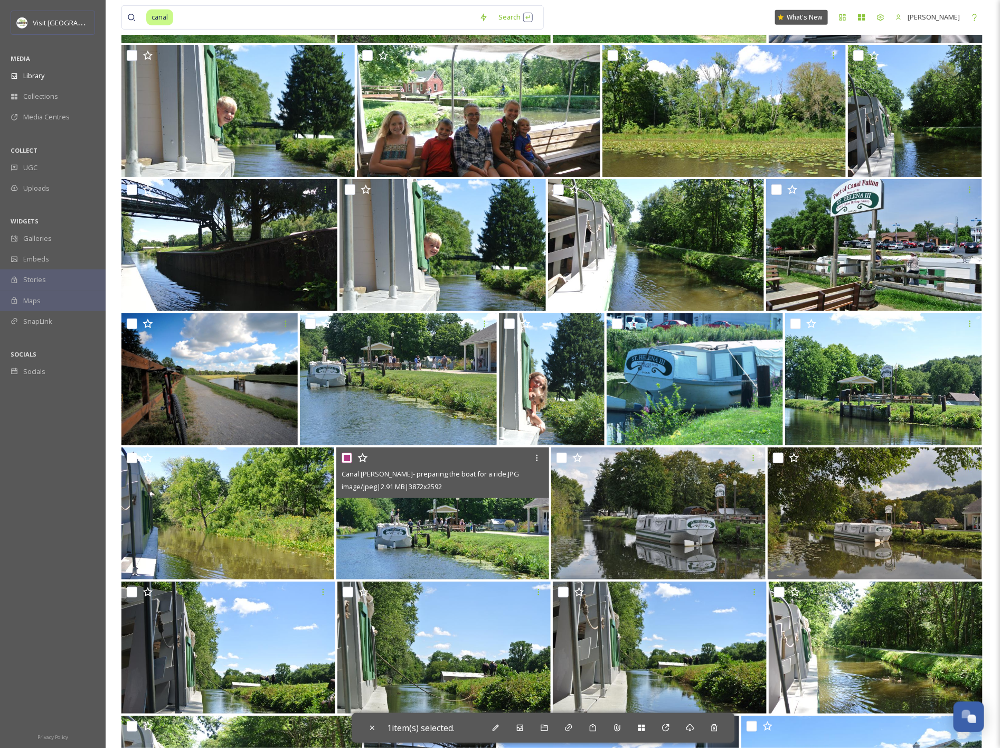
click at [466, 526] on img at bounding box center [442, 513] width 213 height 132
click at [437, 477] on span "Canal [PERSON_NAME]- preparing the boat for a ride.JPG" at bounding box center [430, 474] width 177 height 10
click at [442, 471] on span "Canal [PERSON_NAME]- preparing the boat for a ride.JPG" at bounding box center [430, 474] width 177 height 10
click at [482, 538] on img at bounding box center [442, 513] width 213 height 132
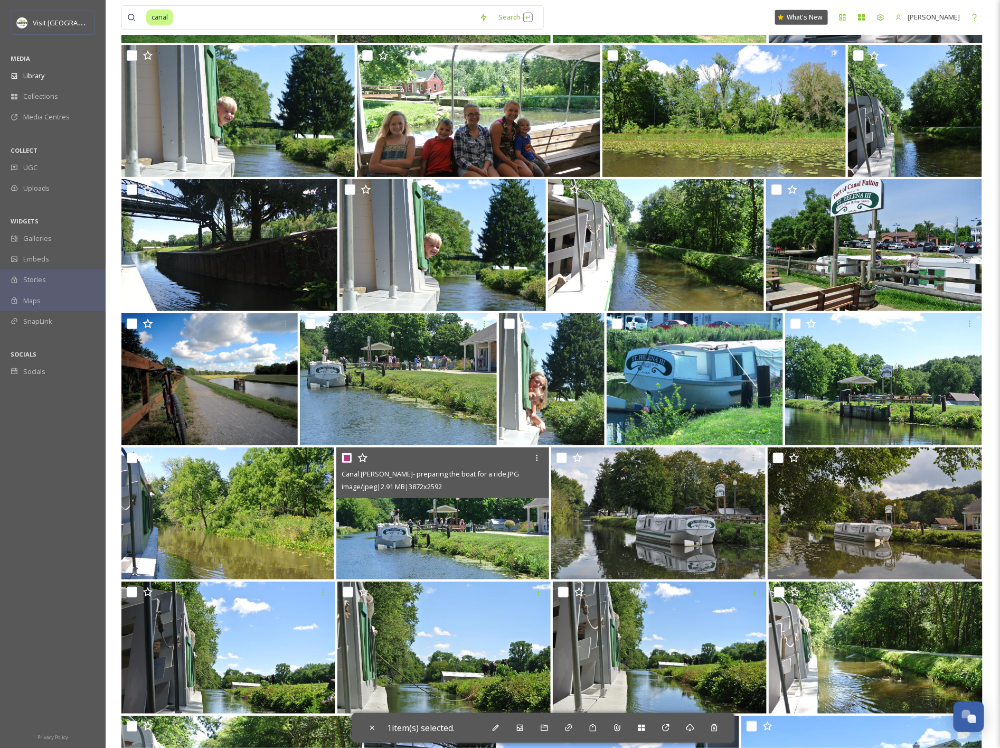
click at [482, 538] on img at bounding box center [442, 513] width 213 height 132
click at [535, 455] on icon at bounding box center [537, 458] width 8 height 8
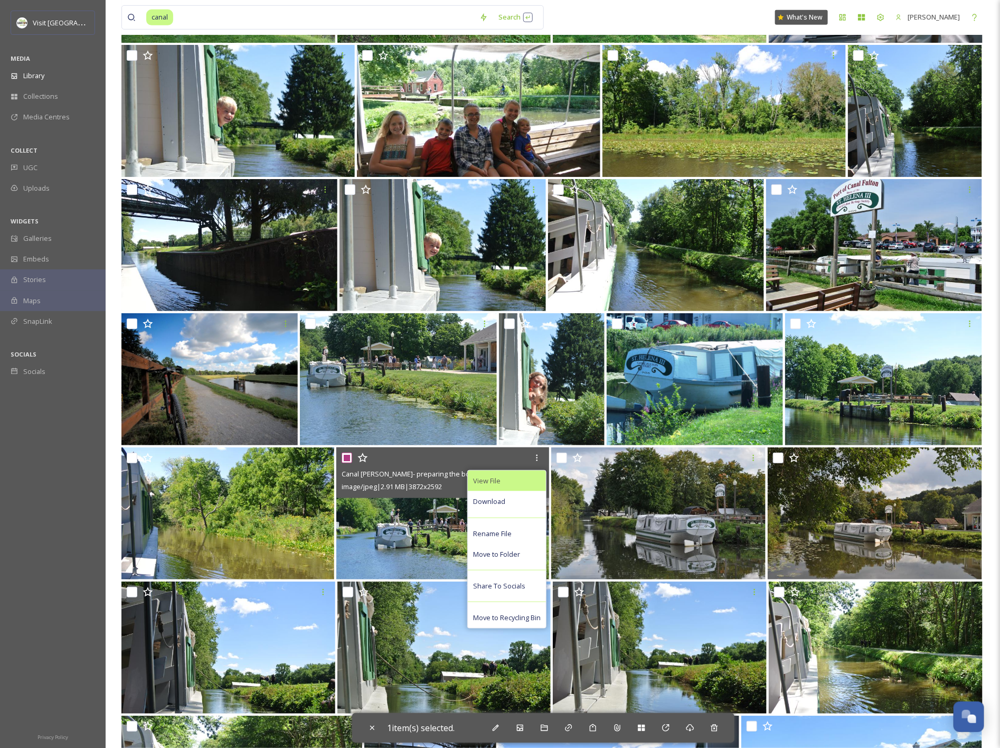
click at [527, 474] on div "View File" at bounding box center [507, 481] width 78 height 21
click at [520, 477] on div "View File" at bounding box center [507, 481] width 78 height 21
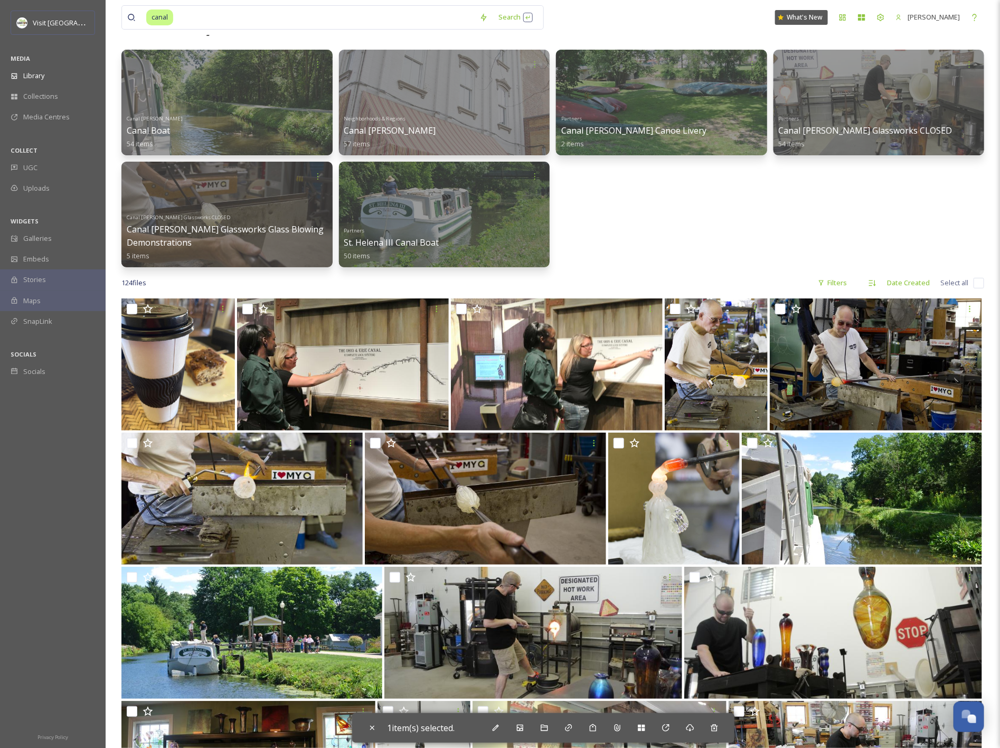
scroll to position [0, 0]
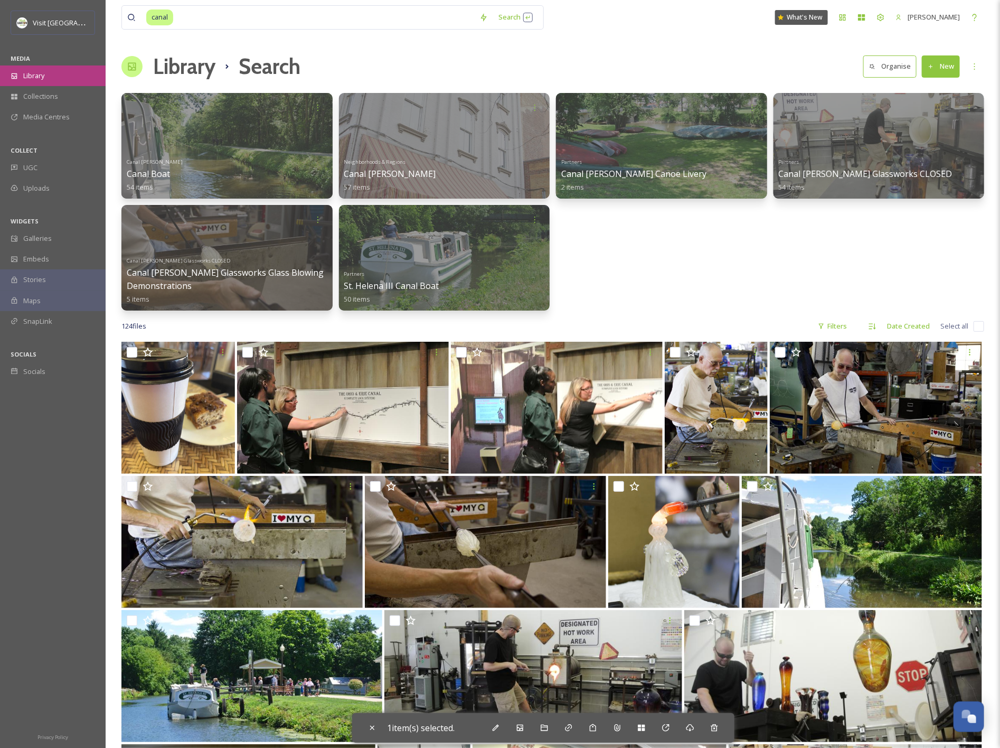
click at [46, 74] on div "Library" at bounding box center [53, 75] width 106 height 21
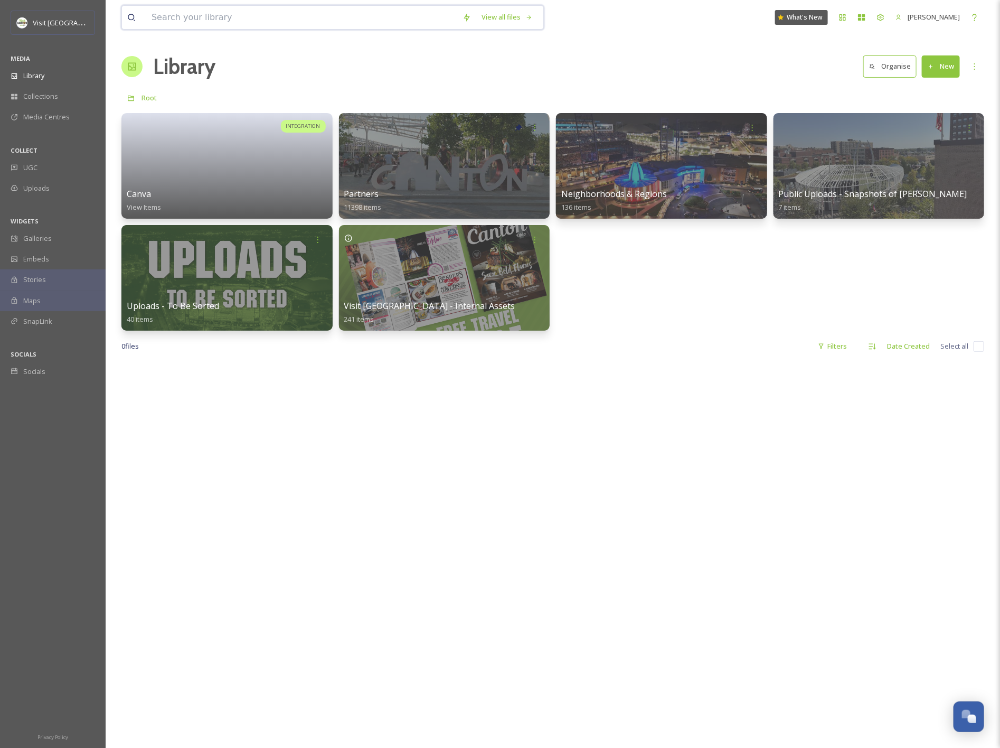
click at [261, 18] on input at bounding box center [301, 17] width 311 height 23
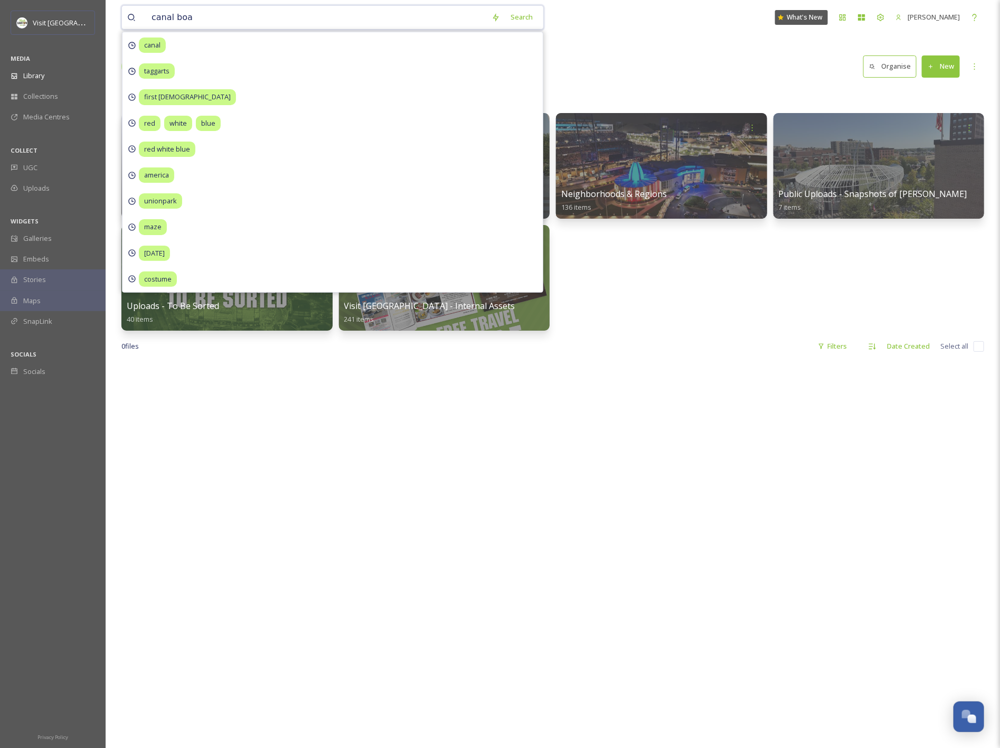
type input "canal boat"
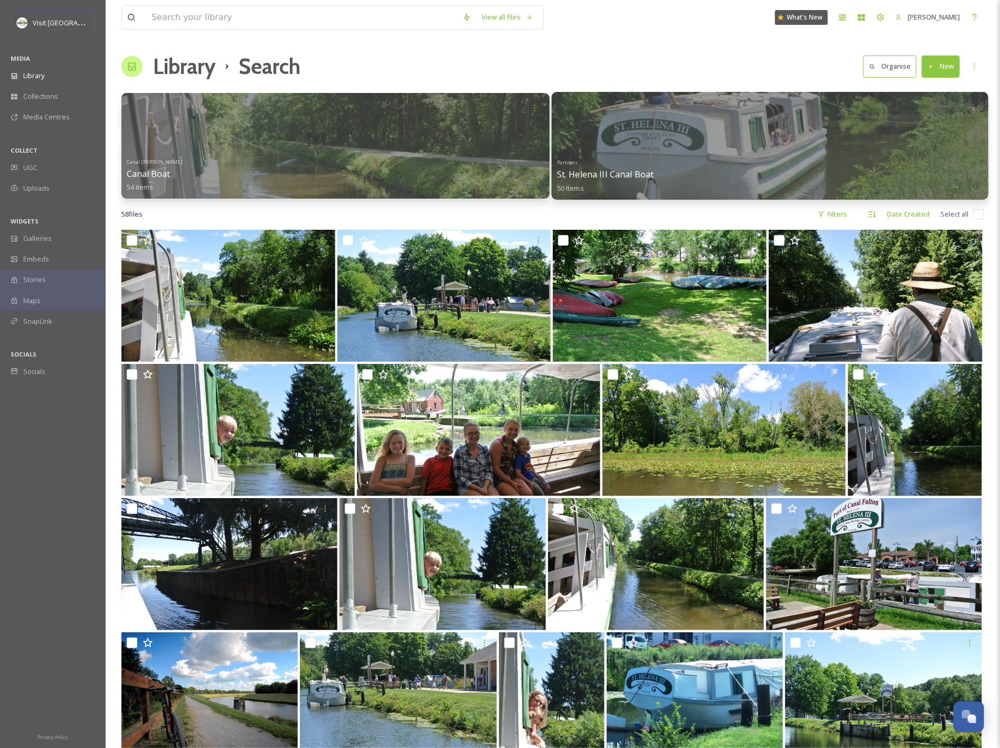
click at [685, 126] on div at bounding box center [770, 146] width 437 height 108
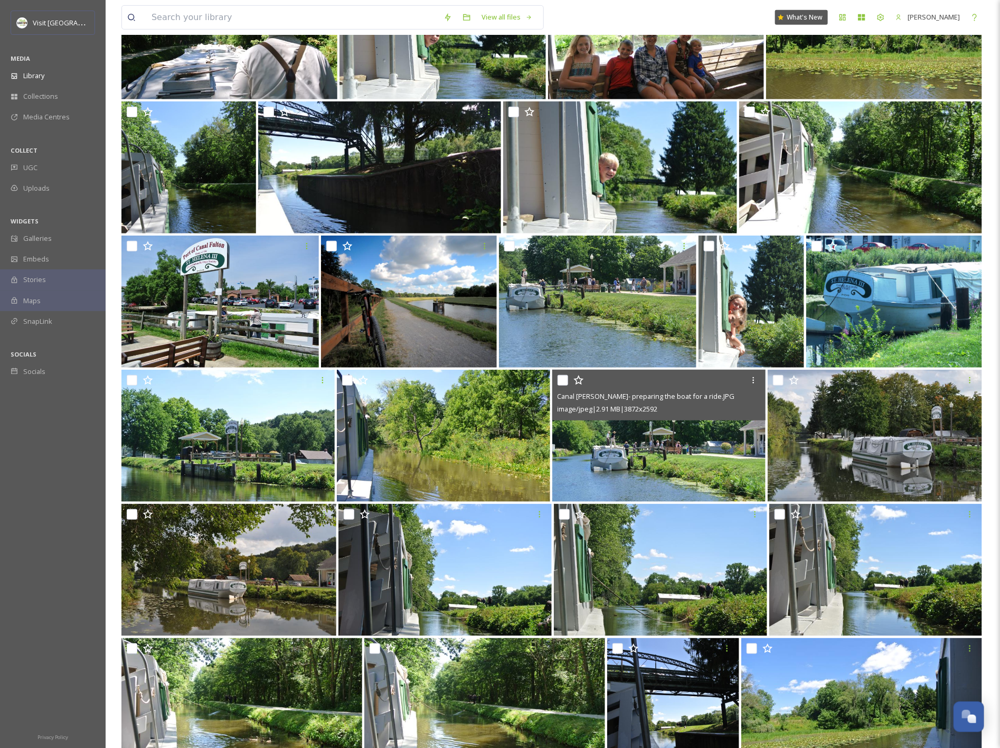
scroll to position [279, 0]
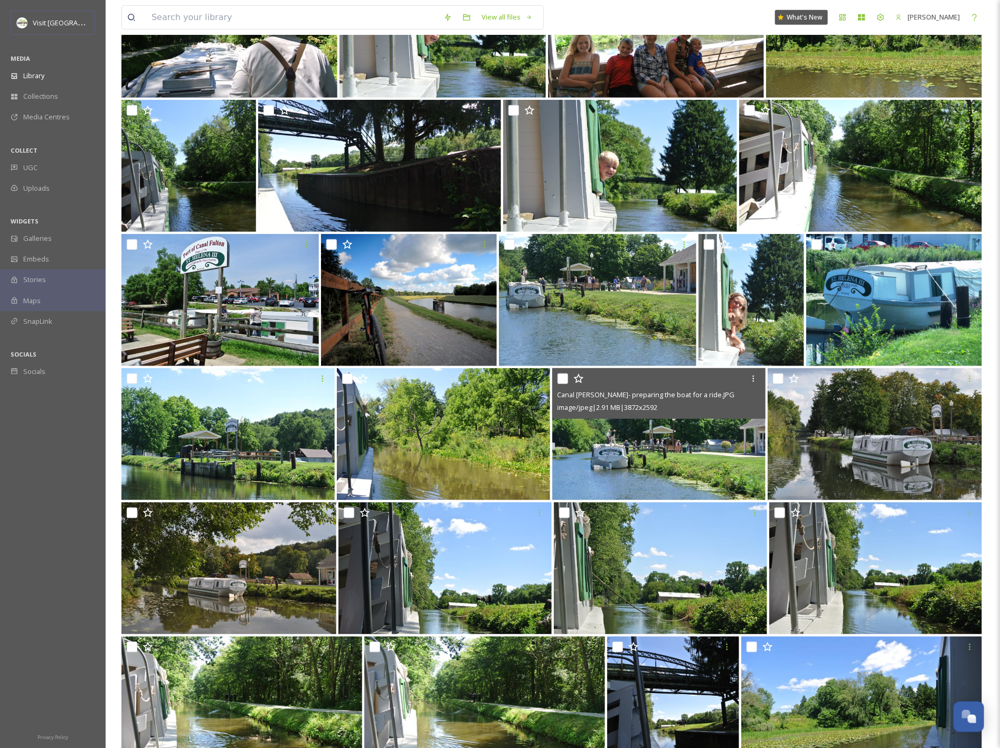
click at [639, 457] on img at bounding box center [658, 434] width 213 height 132
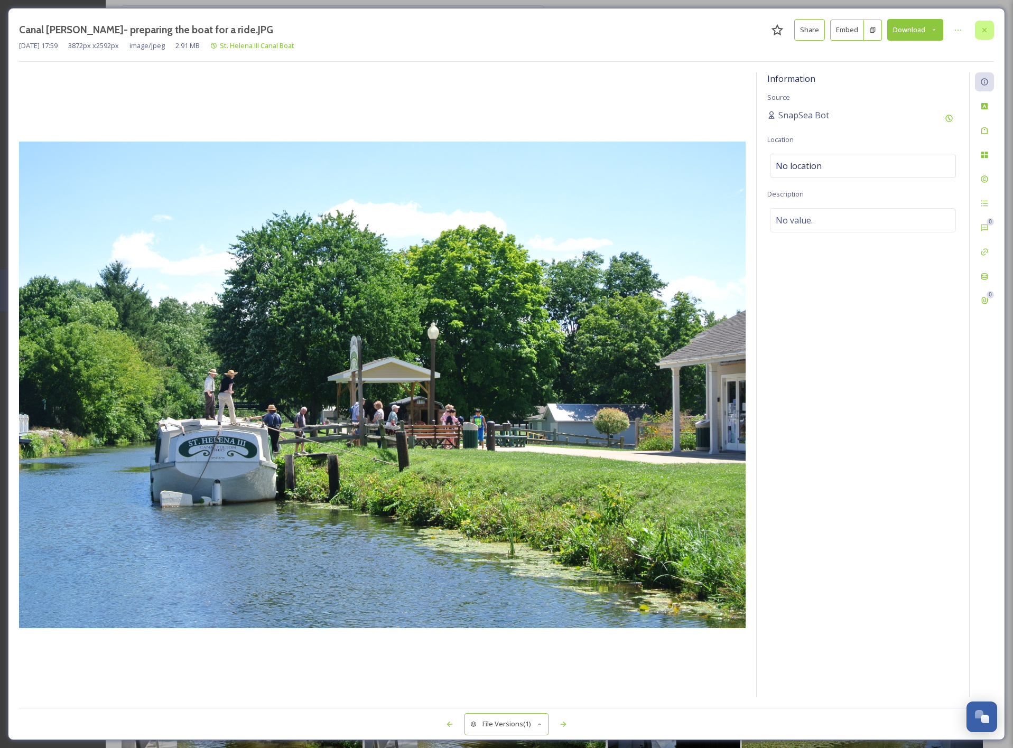
click at [988, 31] on div at bounding box center [983, 30] width 19 height 19
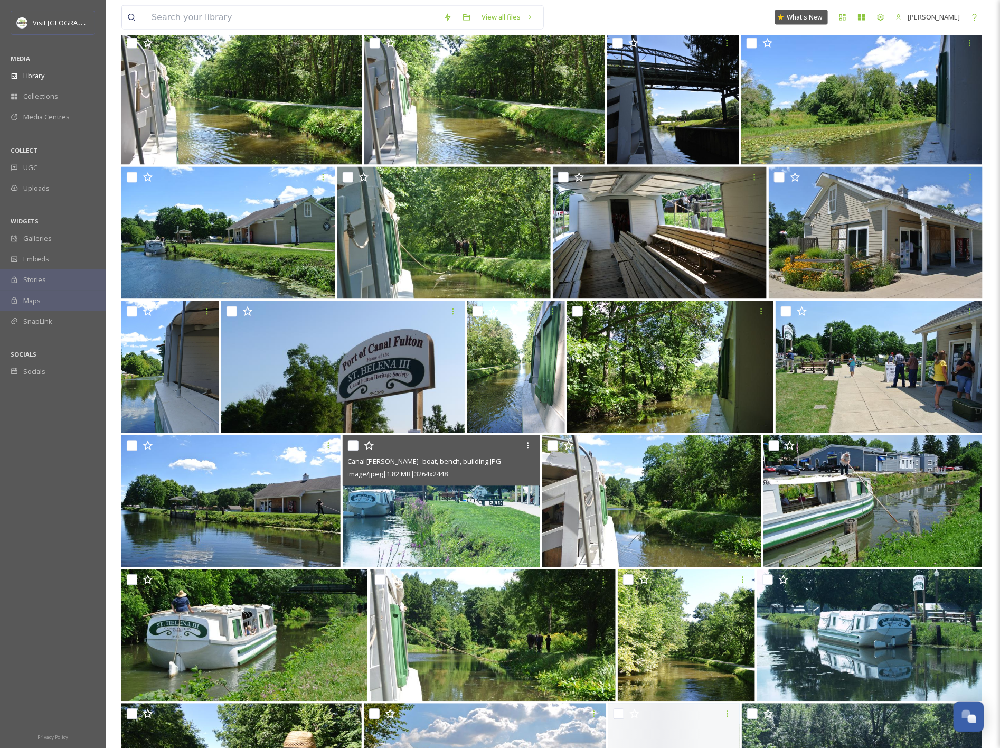
scroll to position [886, 0]
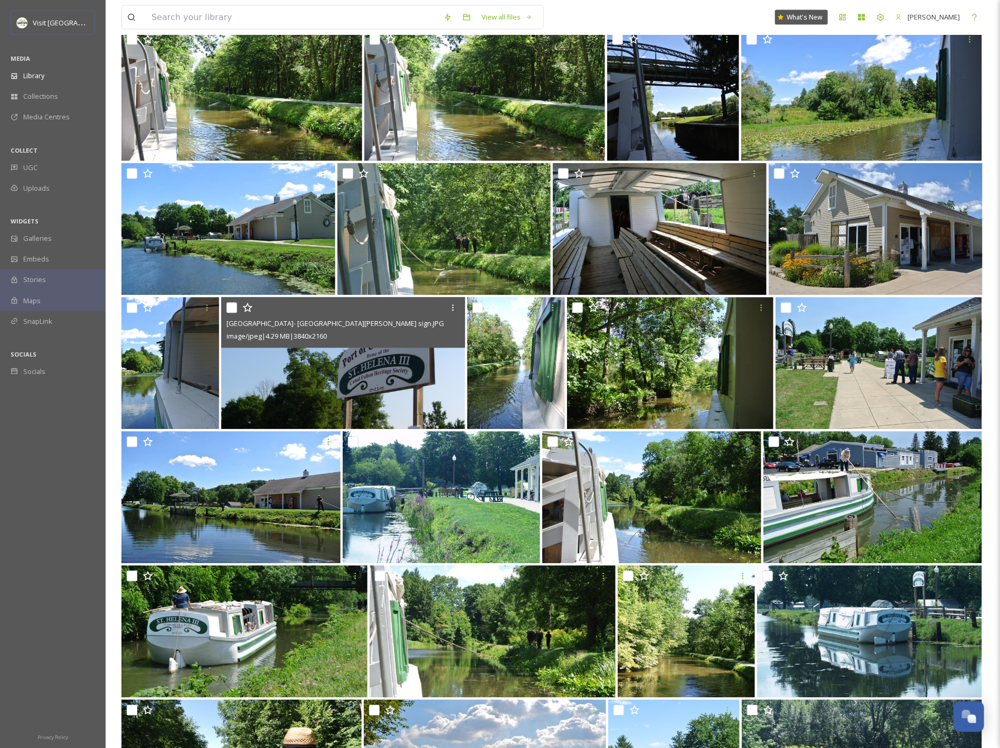
click at [396, 383] on img at bounding box center [343, 363] width 244 height 132
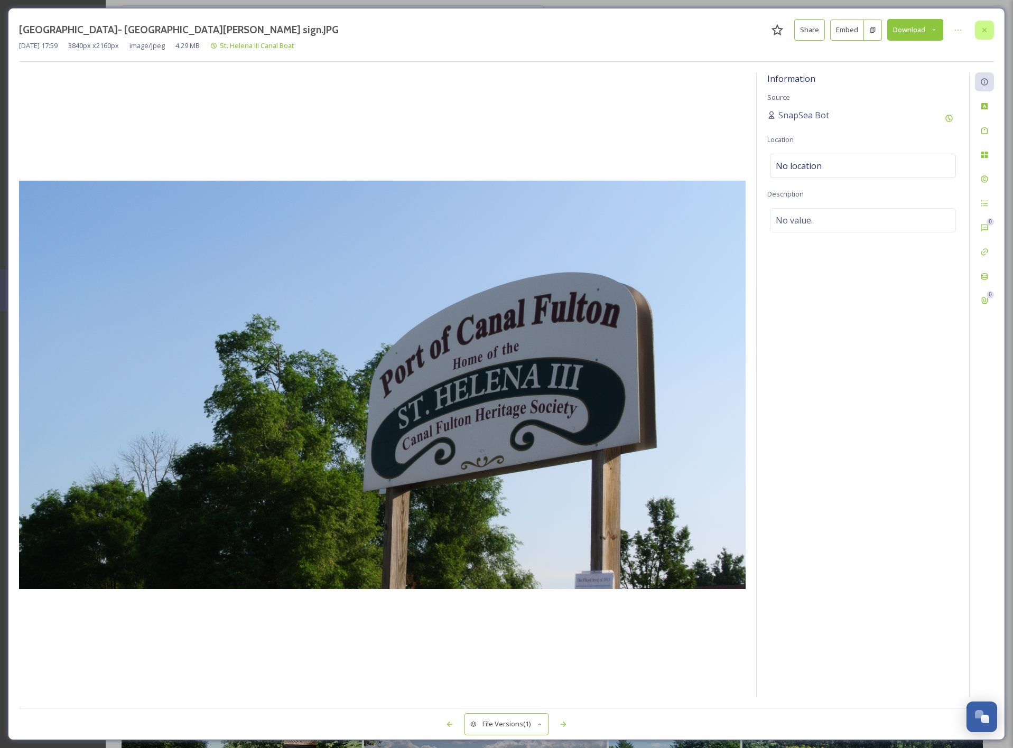
click at [985, 33] on icon at bounding box center [984, 30] width 8 height 8
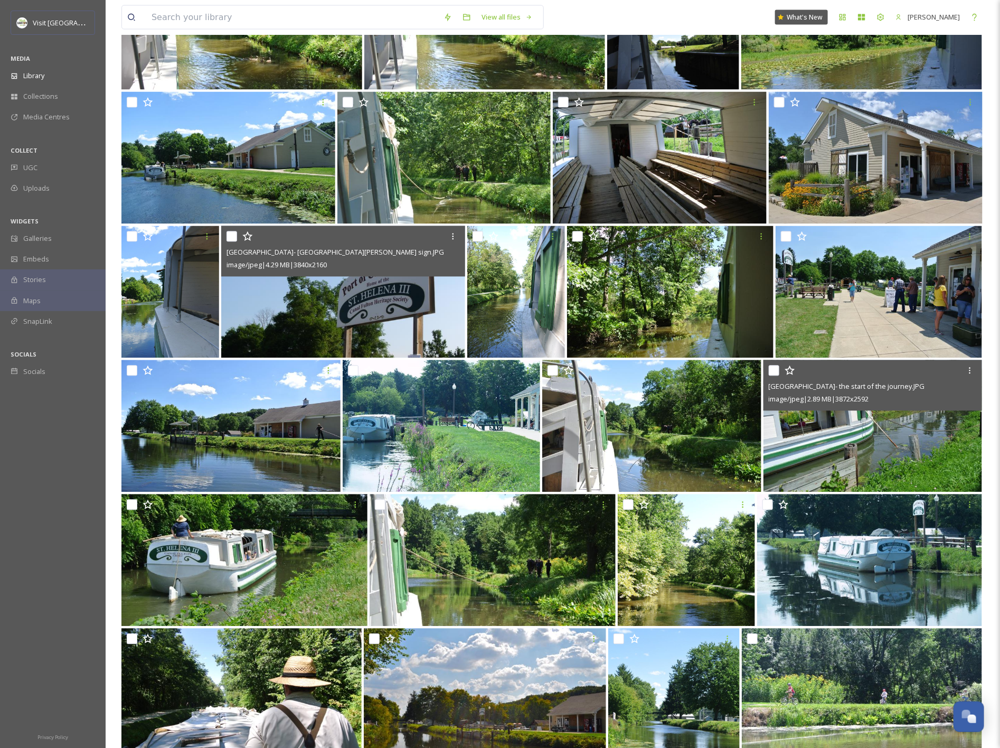
scroll to position [959, 0]
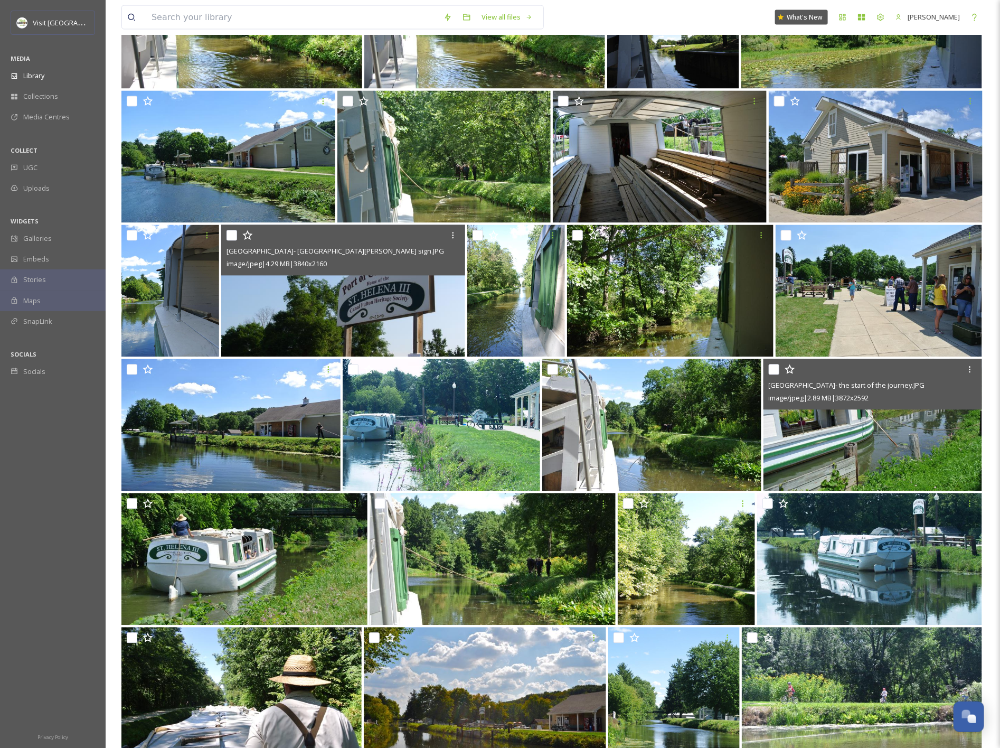
click at [874, 431] on img at bounding box center [873, 425] width 219 height 132
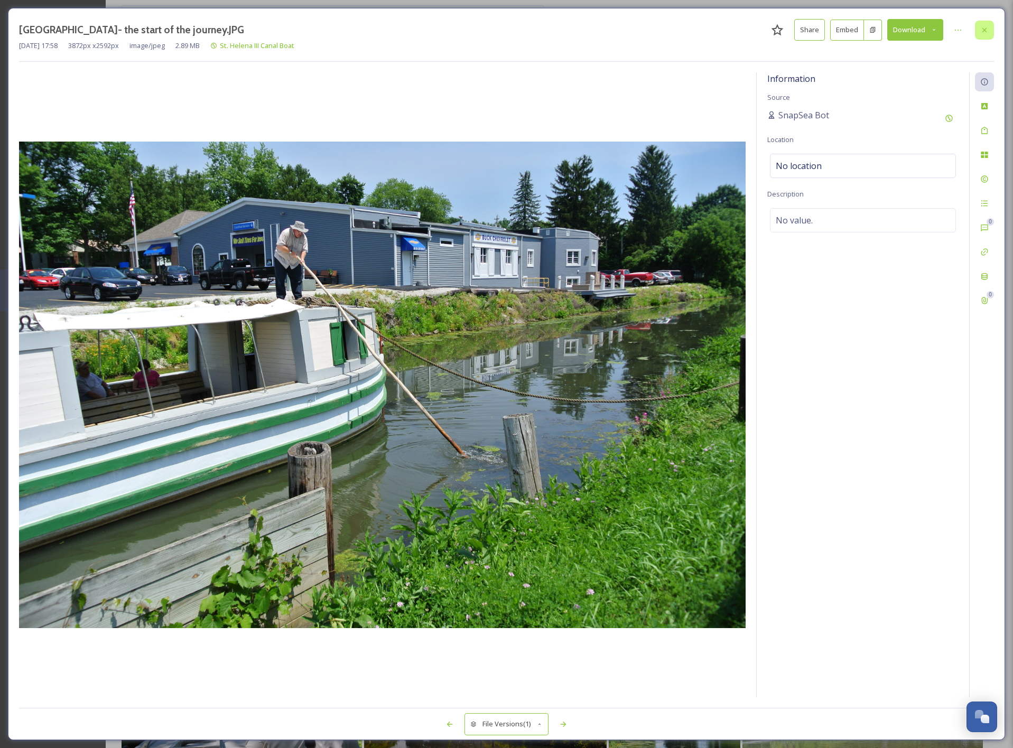
click at [984, 26] on icon at bounding box center [984, 30] width 8 height 8
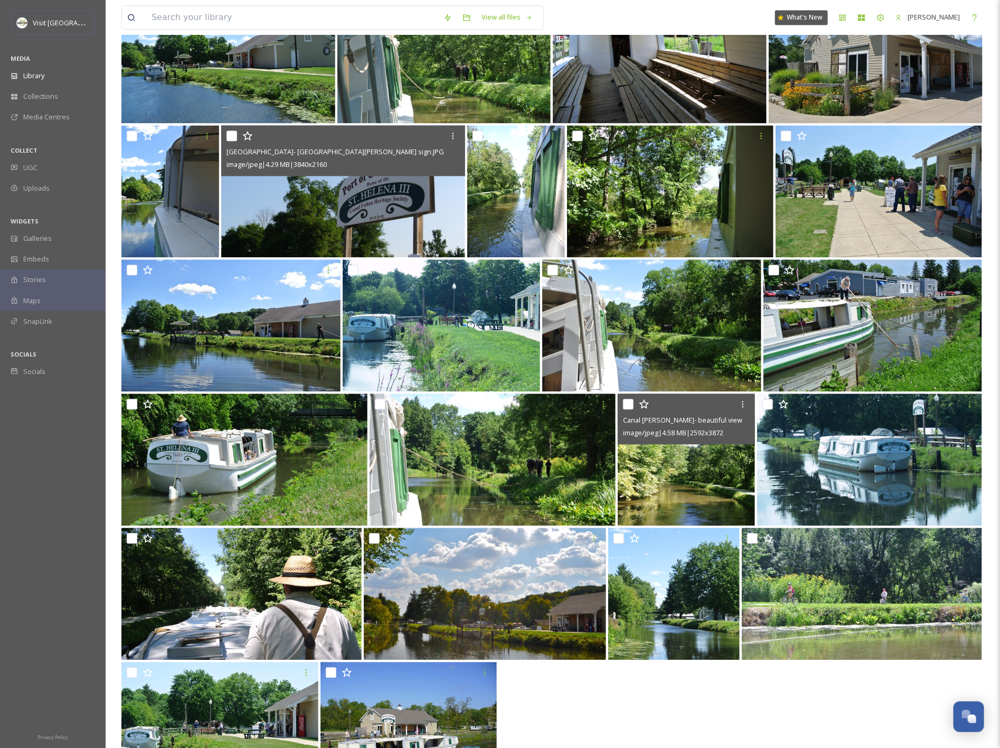
scroll to position [1059, 0]
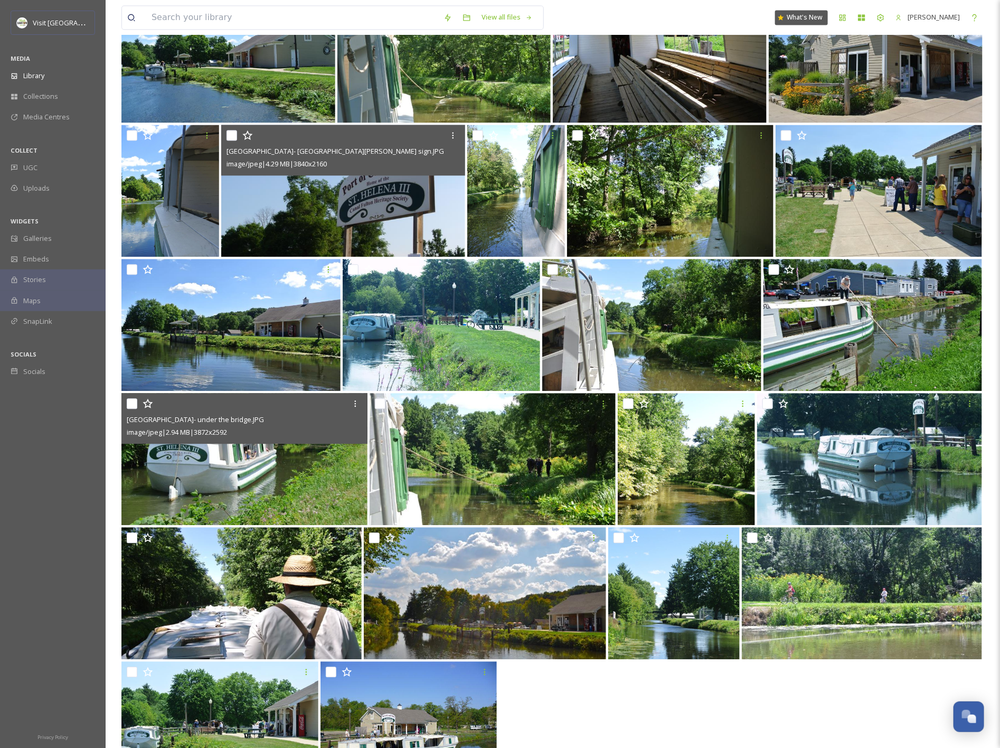
click at [257, 496] on img at bounding box center [244, 459] width 246 height 132
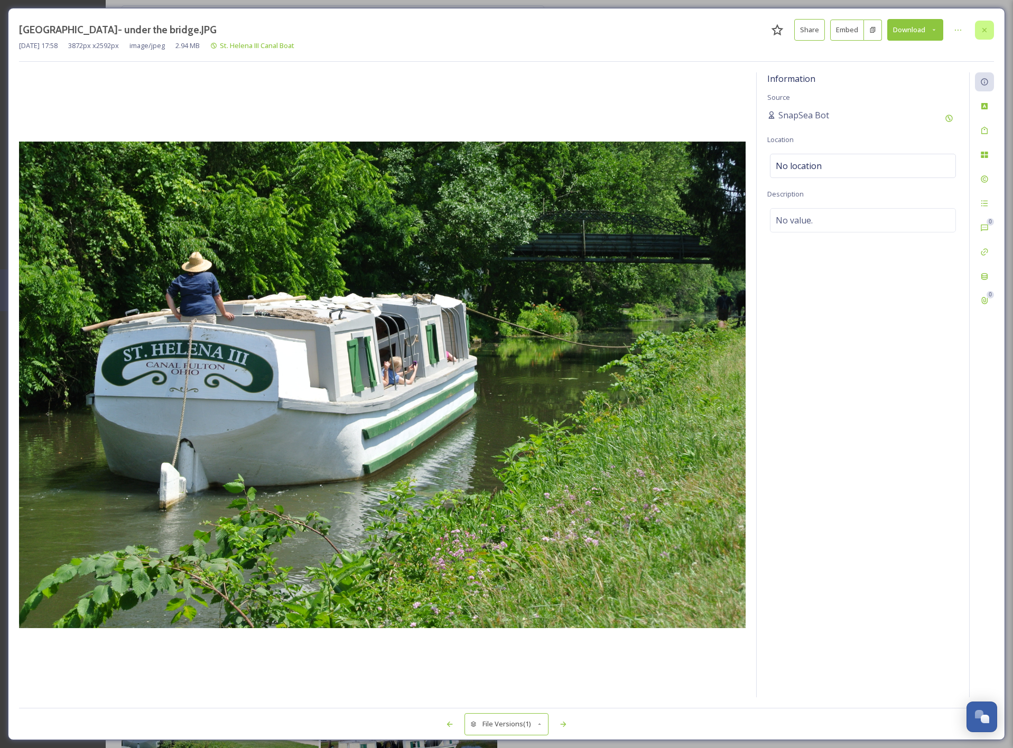
click at [985, 29] on icon at bounding box center [984, 30] width 8 height 8
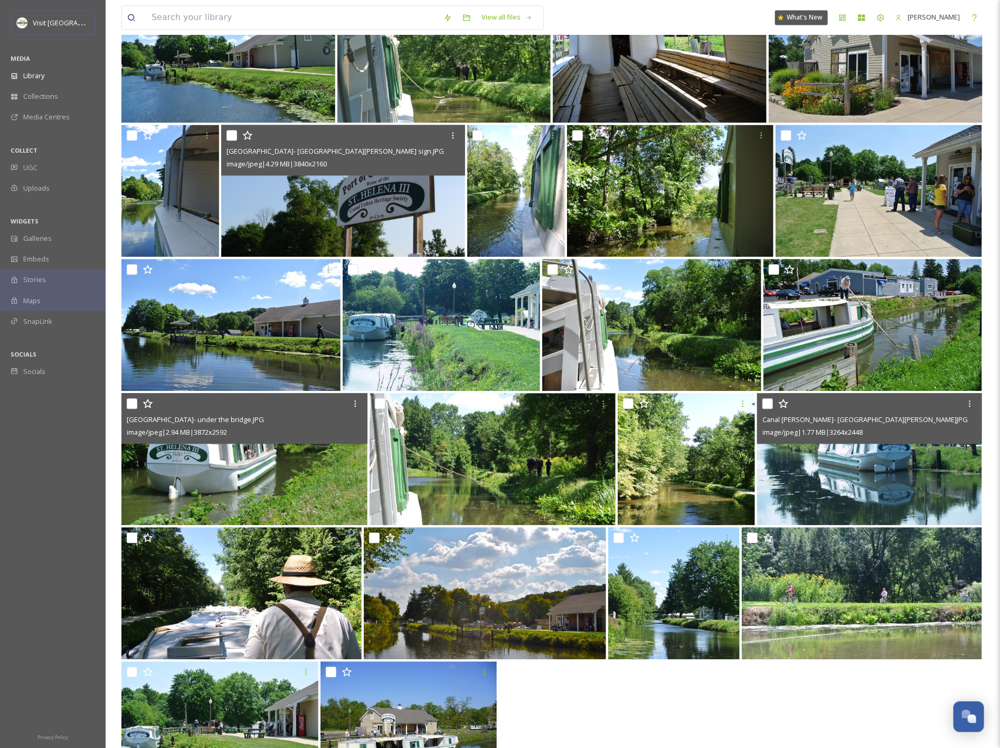
scroll to position [1119, 0]
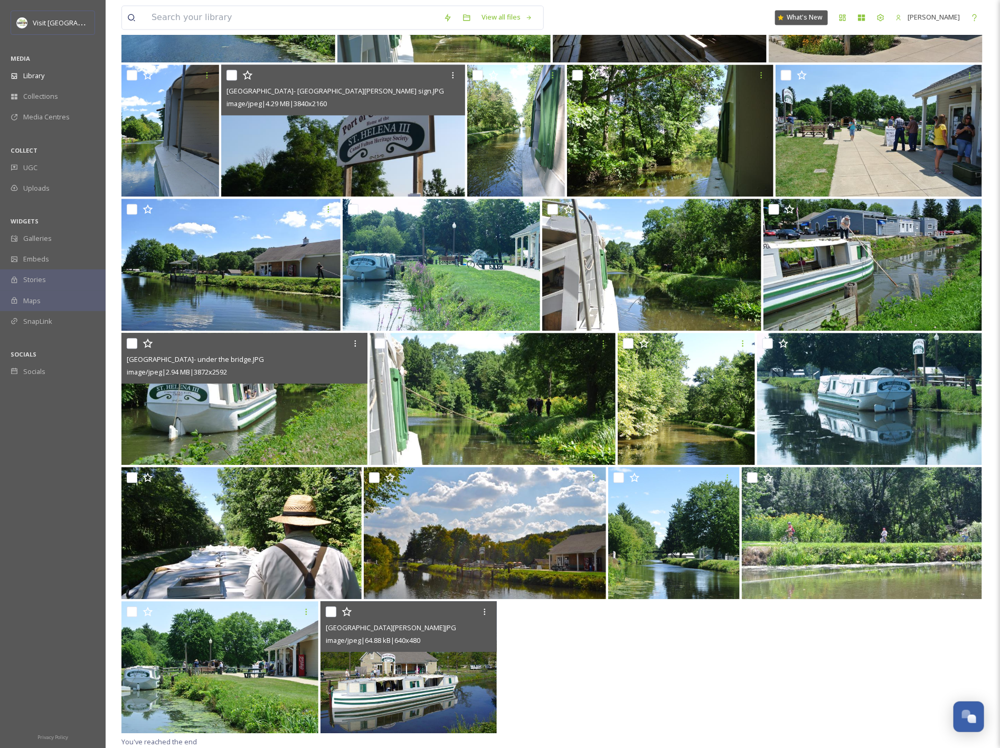
click at [417, 693] on img at bounding box center [409, 667] width 176 height 132
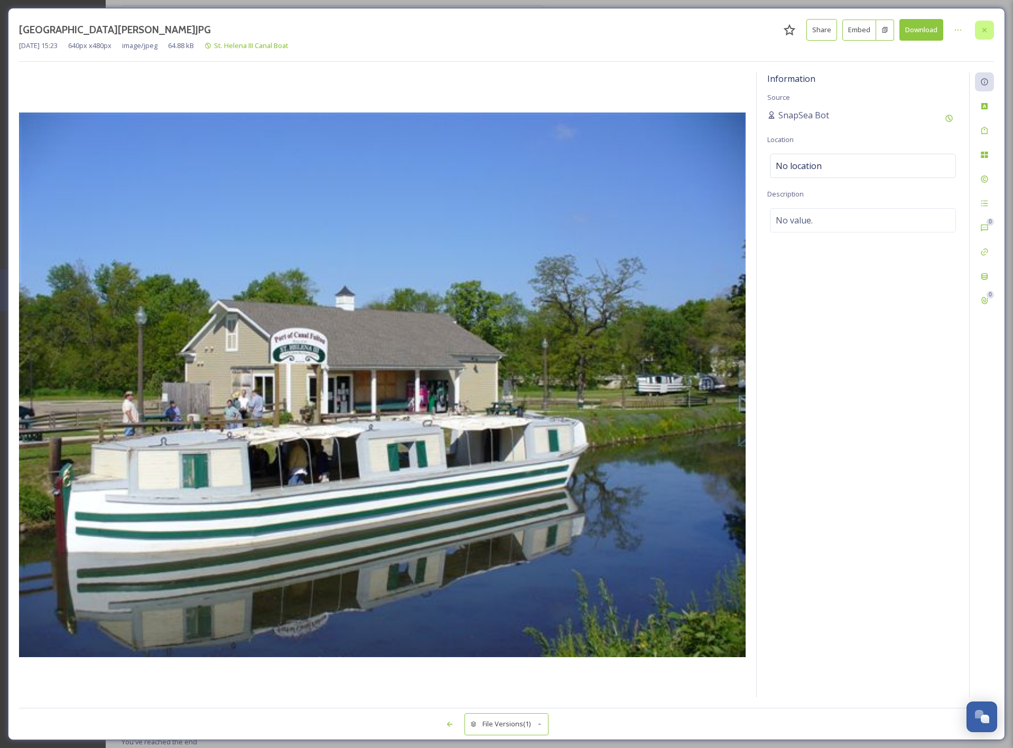
click at [988, 32] on div at bounding box center [983, 30] width 19 height 19
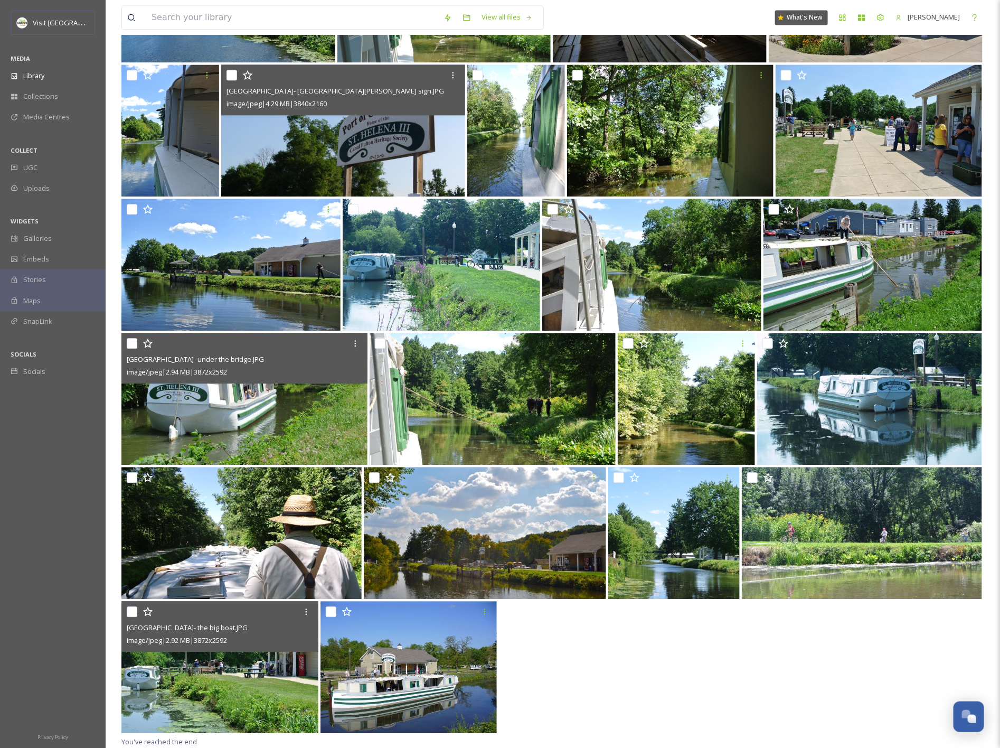
click at [263, 661] on img at bounding box center [219, 667] width 197 height 132
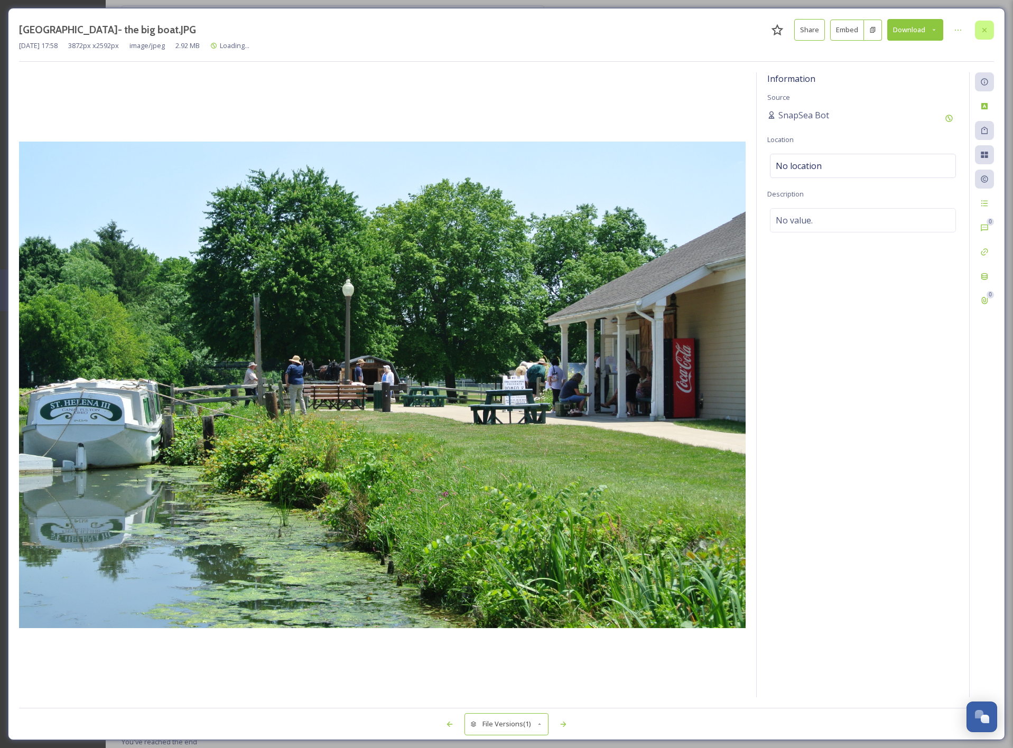
click at [983, 29] on icon at bounding box center [984, 30] width 8 height 8
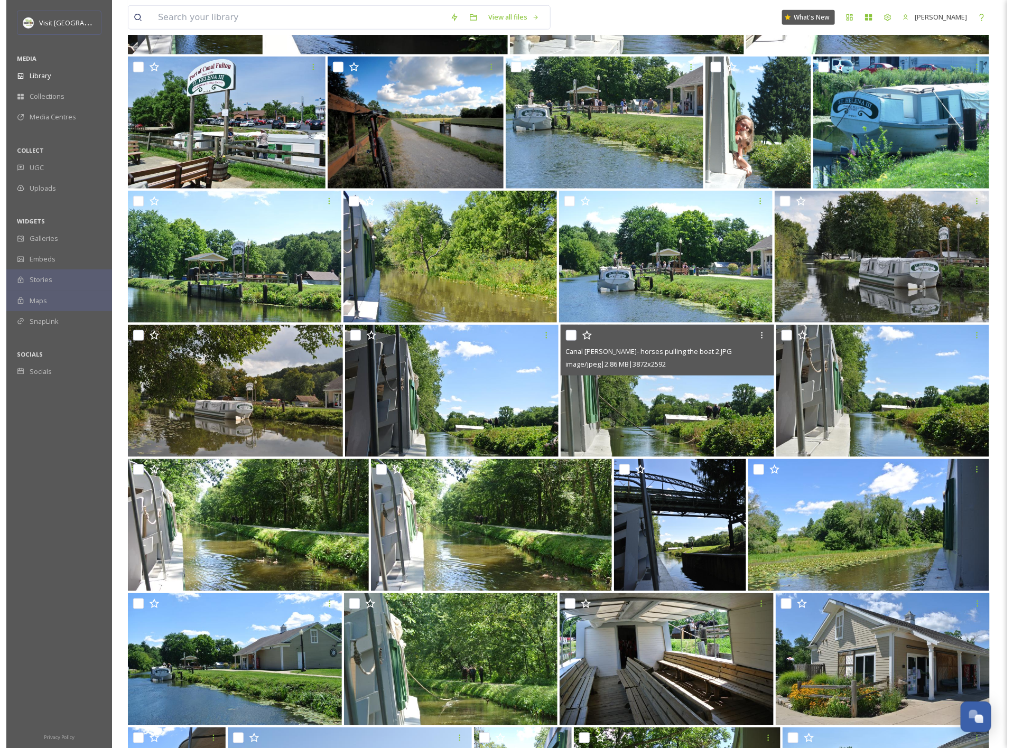
scroll to position [455, 0]
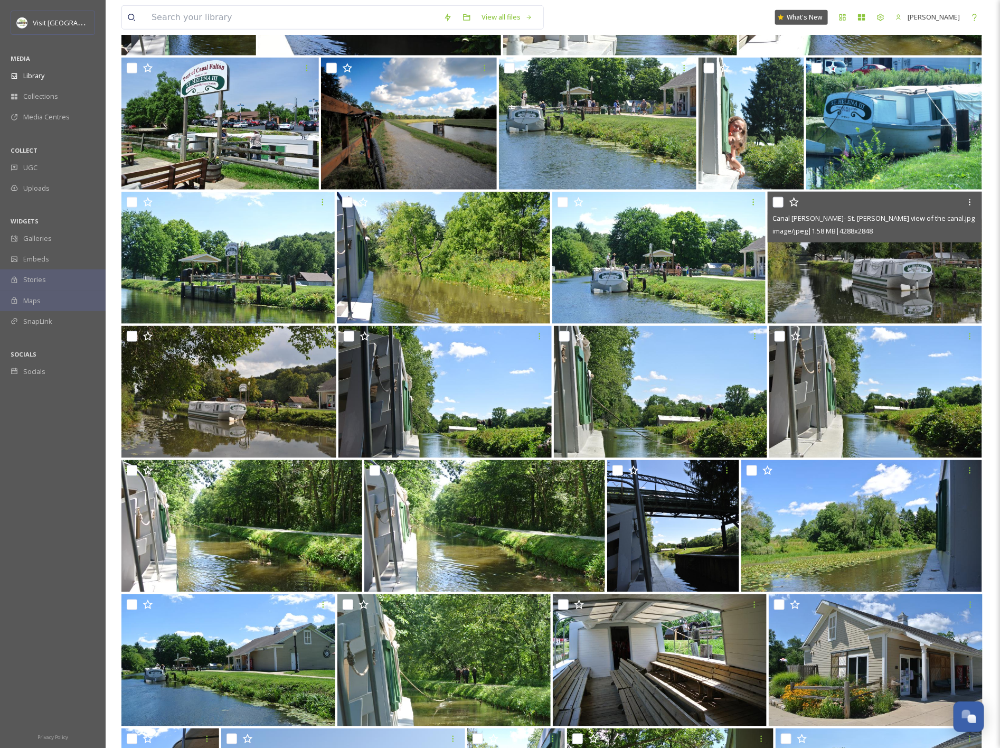
click at [891, 283] on img at bounding box center [875, 258] width 215 height 132
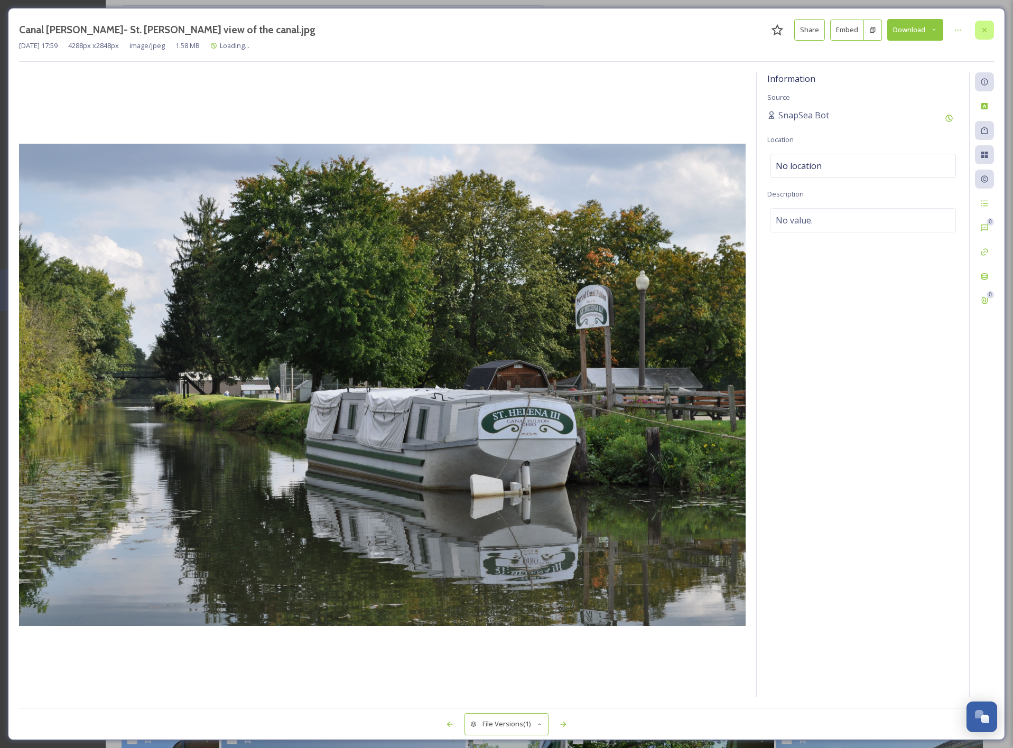
click at [981, 31] on icon at bounding box center [984, 30] width 8 height 8
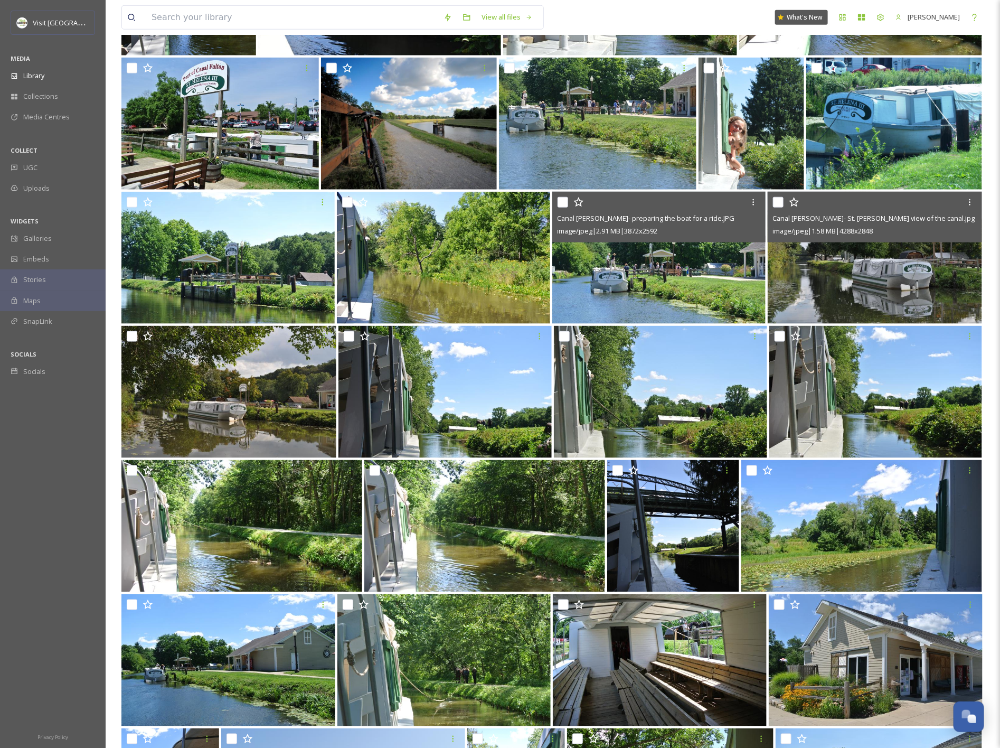
click at [710, 254] on img at bounding box center [658, 258] width 213 height 132
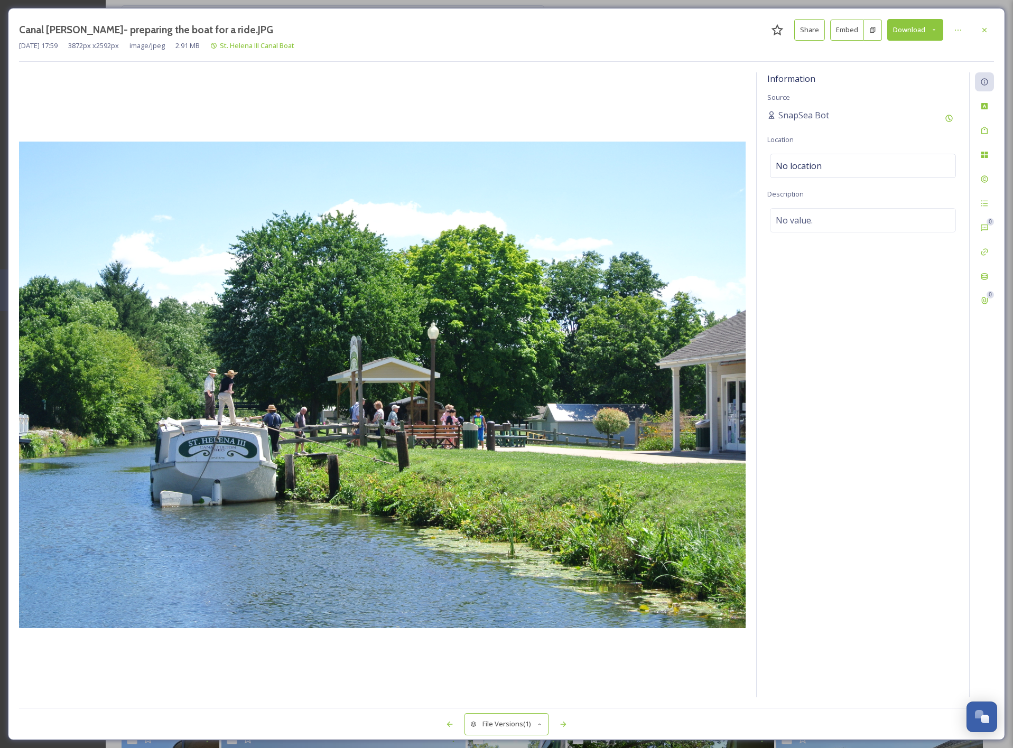
click at [914, 34] on button "Download" at bounding box center [915, 30] width 56 height 22
click at [910, 50] on span "Download Original (3872 x 2592)" at bounding box center [887, 54] width 100 height 10
